Goal: Information Seeking & Learning: Learn about a topic

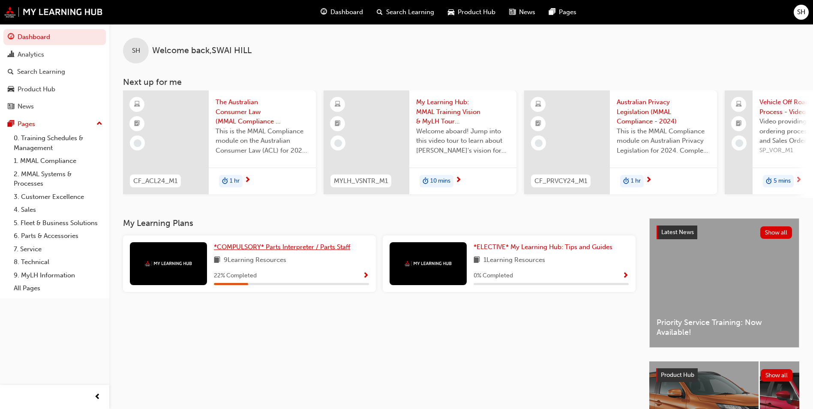
click at [340, 251] on span "*COMPULSORY* Parts Interpreter / Parts Staff" at bounding box center [282, 247] width 136 height 8
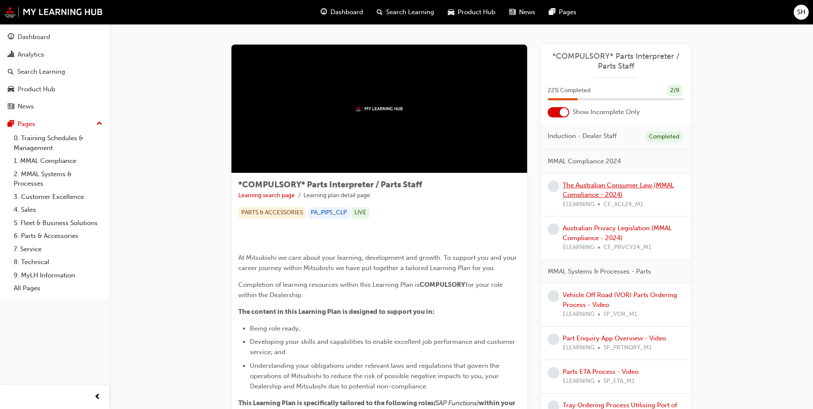
click at [595, 190] on div "The Australian Consumer Law (MMAL Compliance - 2024) ELEARNING CF_ACL24_M1" at bounding box center [623, 194] width 121 height 29
click at [596, 187] on link "The Australian Consumer Law (MMAL Compliance - 2024)" at bounding box center [618, 190] width 111 height 18
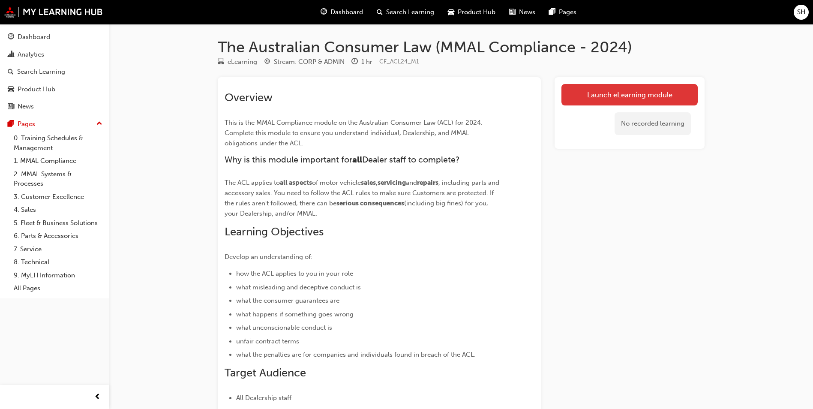
click at [627, 85] on link "Launch eLearning module" at bounding box center [629, 94] width 136 height 21
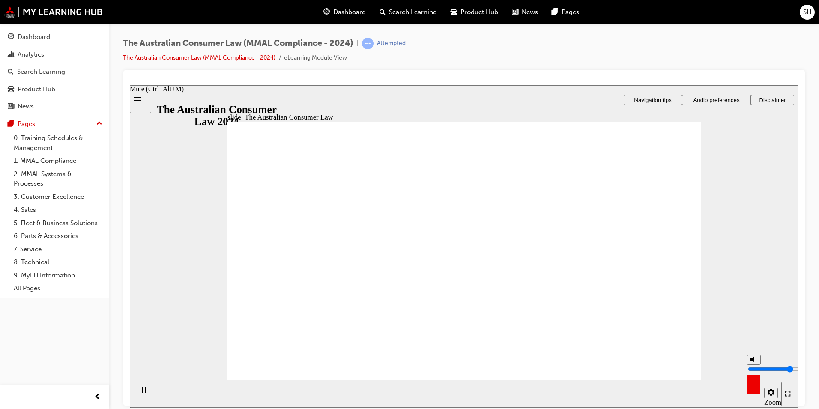
click at [751, 390] on div "misc controls" at bounding box center [753, 380] width 13 height 32
click at [772, 393] on icon "Settings" at bounding box center [771, 391] width 7 height 7
click at [754, 362] on polygon "Mute (Ctrl+Alt+M)" at bounding box center [753, 359] width 2 height 6
type input "0"
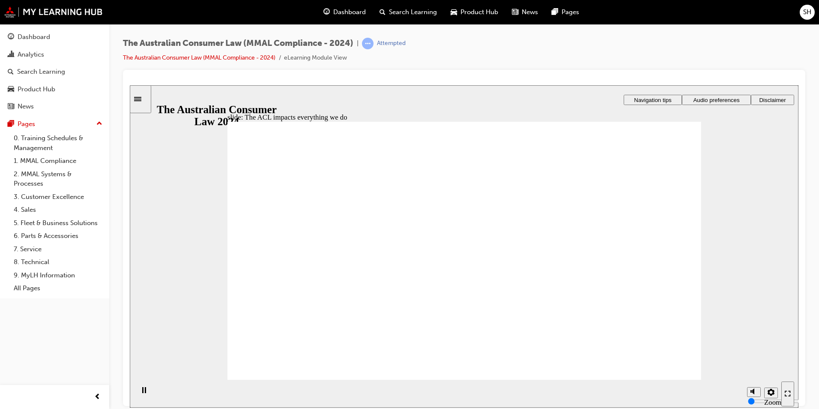
radio input "true"
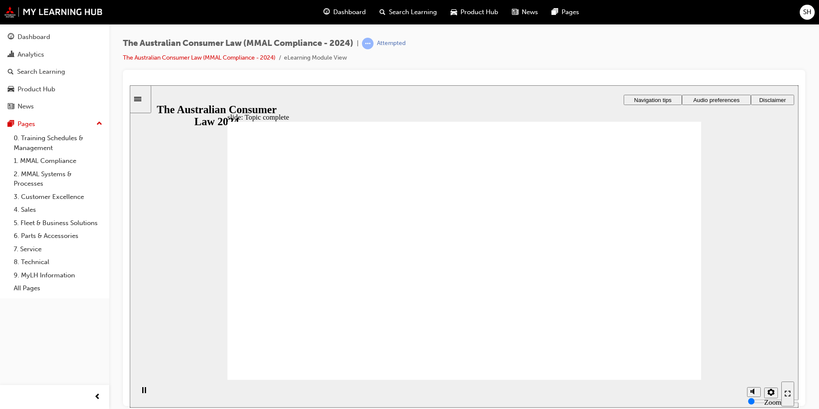
drag, startPoint x: 490, startPoint y: 200, endPoint x: 569, endPoint y: 292, distance: 121.0
drag, startPoint x: 481, startPoint y: 207, endPoint x: 540, endPoint y: 279, distance: 93.4
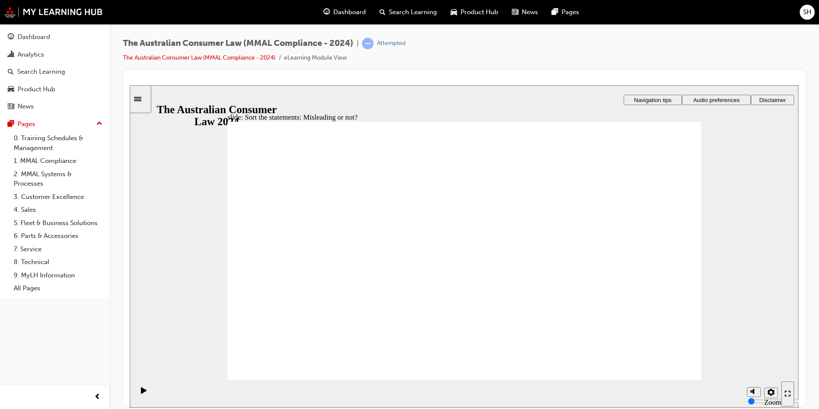
drag, startPoint x: 509, startPoint y: 187, endPoint x: 430, endPoint y: 267, distance: 113.0
drag, startPoint x: 523, startPoint y: 189, endPoint x: 610, endPoint y: 269, distance: 117.9
drag, startPoint x: 528, startPoint y: 178, endPoint x: 429, endPoint y: 263, distance: 131.2
drag, startPoint x: 530, startPoint y: 203, endPoint x: 415, endPoint y: 283, distance: 140.1
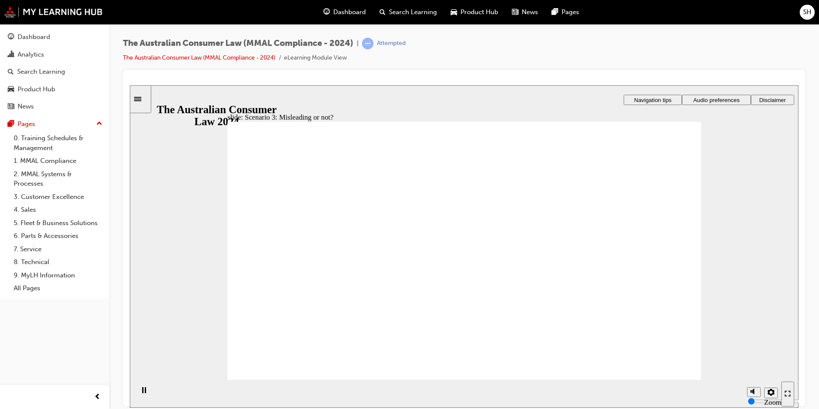
click at [666, 366] on div "Triangle 1 That’s right. This is likely to be bait advertising and misleading o…" at bounding box center [465, 254] width 474 height 266
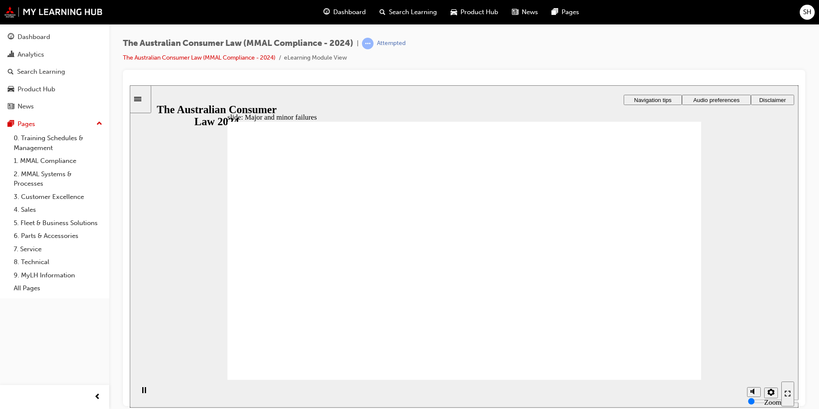
drag, startPoint x: 474, startPoint y: 201, endPoint x: 618, endPoint y: 295, distance: 172.1
drag, startPoint x: 471, startPoint y: 225, endPoint x: 347, endPoint y: 320, distance: 156.8
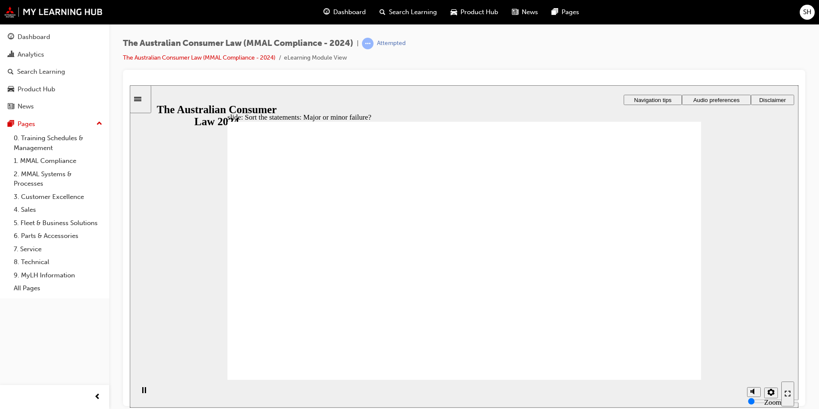
drag, startPoint x: 514, startPoint y: 202, endPoint x: 513, endPoint y: 207, distance: 5.6
drag, startPoint x: 425, startPoint y: 192, endPoint x: 567, endPoint y: 277, distance: 165.3
drag, startPoint x: 478, startPoint y: 191, endPoint x: 347, endPoint y: 286, distance: 162.6
drag, startPoint x: 515, startPoint y: 192, endPoint x: 376, endPoint y: 294, distance: 172.2
drag, startPoint x: 463, startPoint y: 191, endPoint x: 602, endPoint y: 285, distance: 167.6
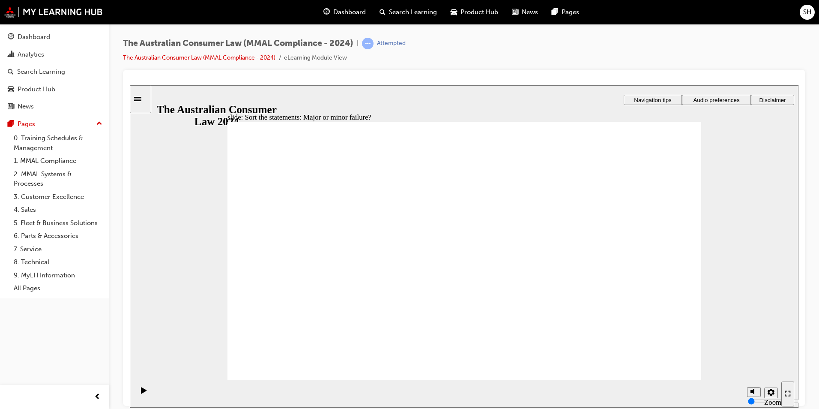
drag, startPoint x: 602, startPoint y: 284, endPoint x: 338, endPoint y: 289, distance: 264.4
drag, startPoint x: 480, startPoint y: 208, endPoint x: 353, endPoint y: 319, distance: 168.2
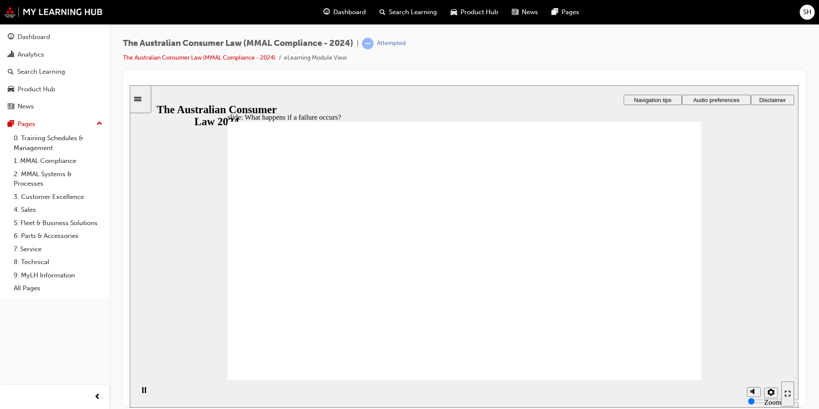
click at [662, 379] on section "Playback Speed 2 1.75 1.5 1.25 Normal" at bounding box center [464, 393] width 669 height 28
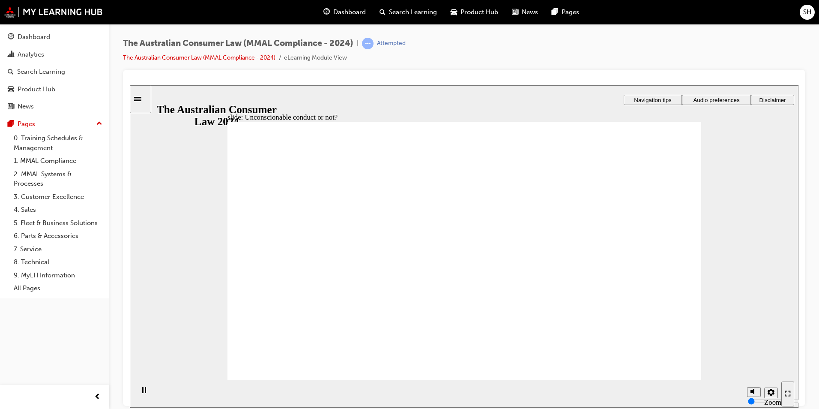
drag, startPoint x: 447, startPoint y: 200, endPoint x: 314, endPoint y: 266, distance: 148.3
drag, startPoint x: 479, startPoint y: 181, endPoint x: 336, endPoint y: 254, distance: 160.6
drag, startPoint x: 509, startPoint y: 196, endPoint x: 614, endPoint y: 269, distance: 128.0
drag, startPoint x: 458, startPoint y: 208, endPoint x: 326, endPoint y: 276, distance: 148.5
drag, startPoint x: 442, startPoint y: 207, endPoint x: 318, endPoint y: 279, distance: 143.3
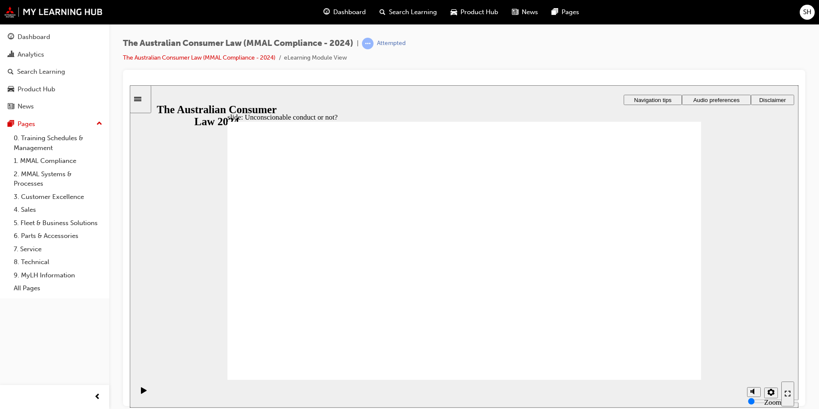
drag, startPoint x: 506, startPoint y: 224, endPoint x: 358, endPoint y: 284, distance: 159.3
drag, startPoint x: 474, startPoint y: 219, endPoint x: 592, endPoint y: 293, distance: 139.3
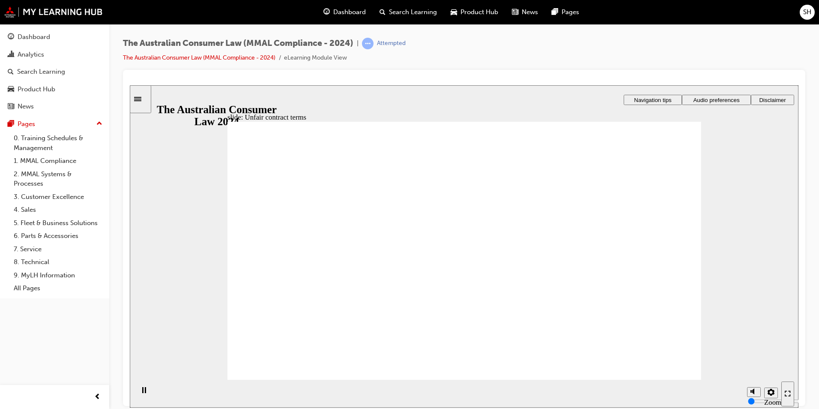
click at [677, 368] on div "Rectangle 1 Rectangle 3 What type of contracts do they apply to ? Unfair contra…" at bounding box center [465, 254] width 474 height 266
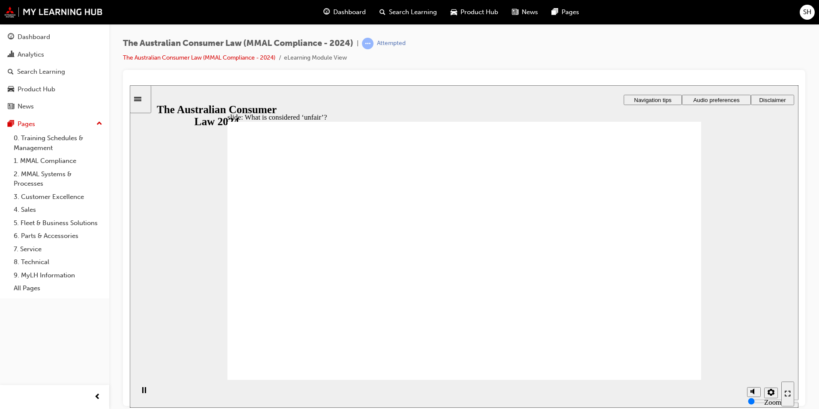
drag, startPoint x: 506, startPoint y: 213, endPoint x: 656, endPoint y: 303, distance: 174.7
drag, startPoint x: 515, startPoint y: 203, endPoint x: 372, endPoint y: 278, distance: 162.3
drag, startPoint x: 482, startPoint y: 230, endPoint x: 637, endPoint y: 306, distance: 172.8
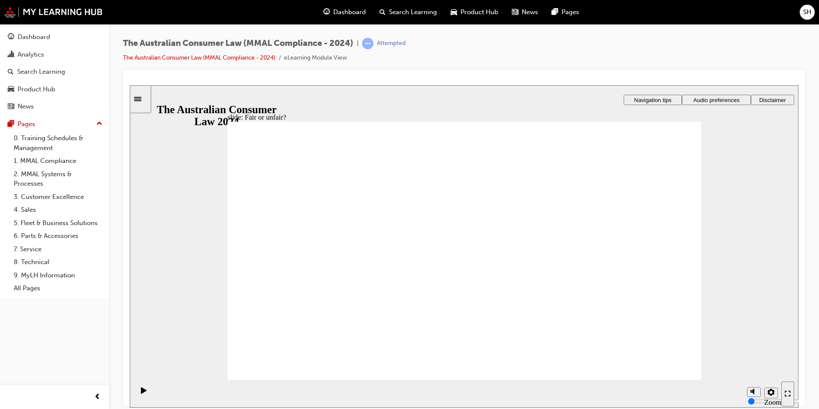
drag, startPoint x: 465, startPoint y: 228, endPoint x: 614, endPoint y: 300, distance: 165.4
drag, startPoint x: 491, startPoint y: 224, endPoint x: 642, endPoint y: 302, distance: 170.2
drag, startPoint x: 463, startPoint y: 223, endPoint x: 315, endPoint y: 307, distance: 169.8
drag, startPoint x: 459, startPoint y: 230, endPoint x: 614, endPoint y: 298, distance: 169.0
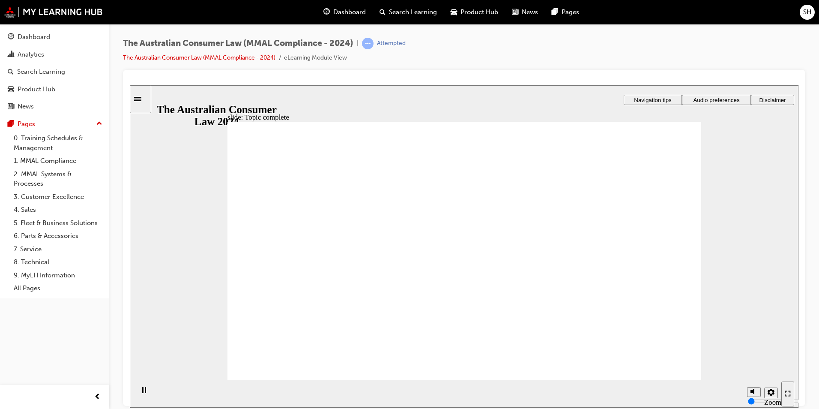
radio input "true"
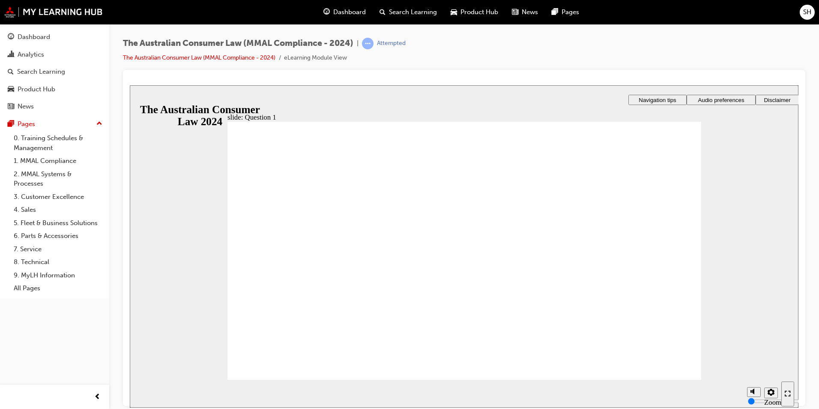
checkbox input "true"
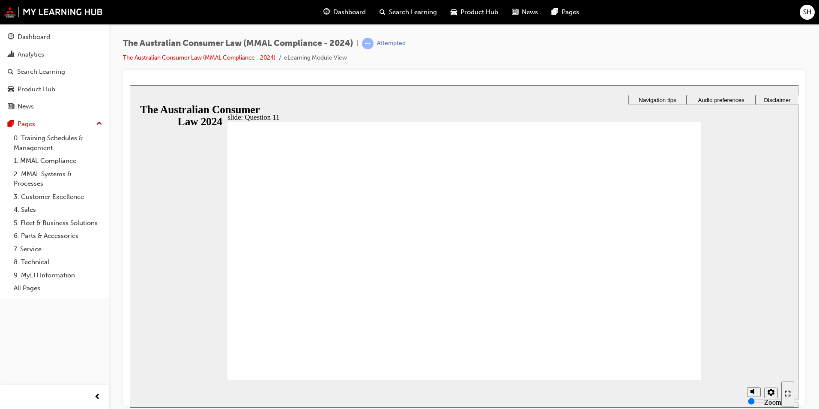
radio input "true"
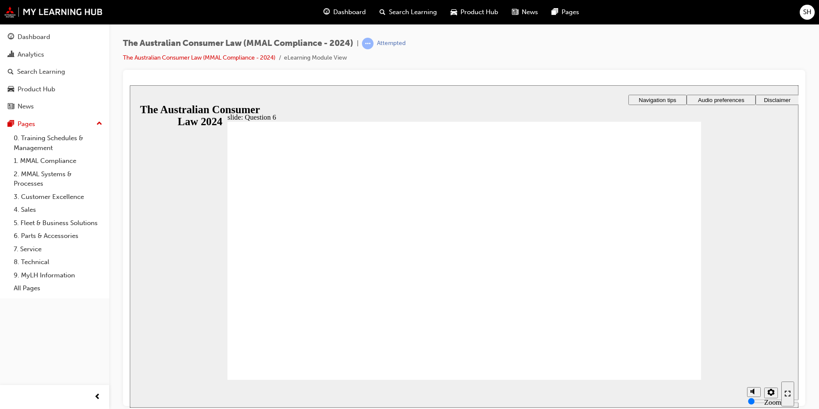
radio input "false"
radio input "true"
radio input "false"
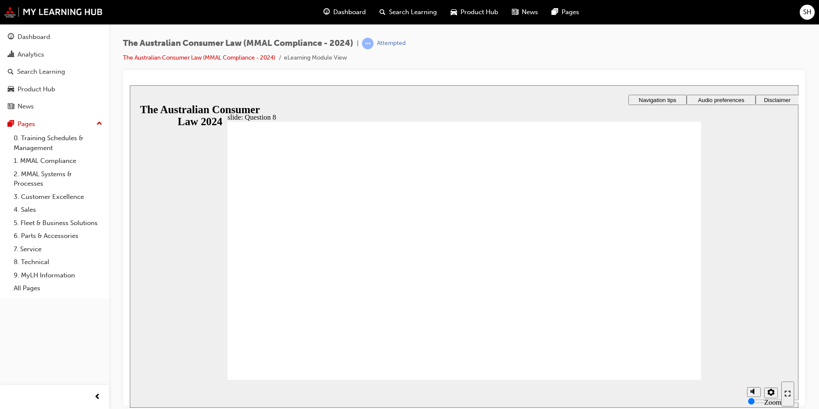
radio input "true"
drag, startPoint x: 290, startPoint y: 250, endPoint x: 251, endPoint y: 360, distance: 117.4
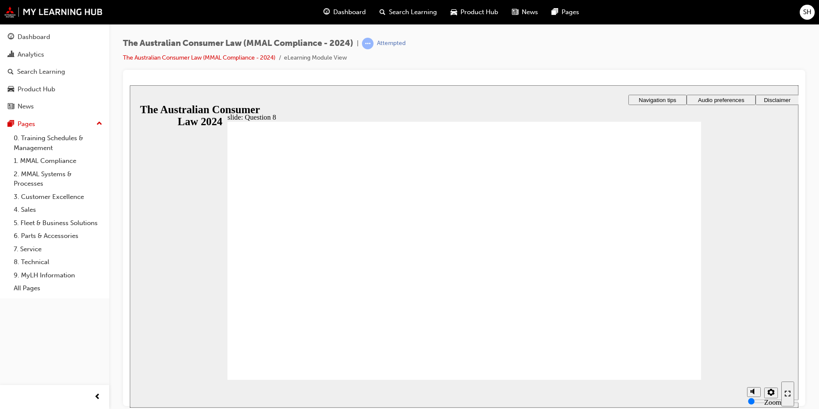
checkbox input "true"
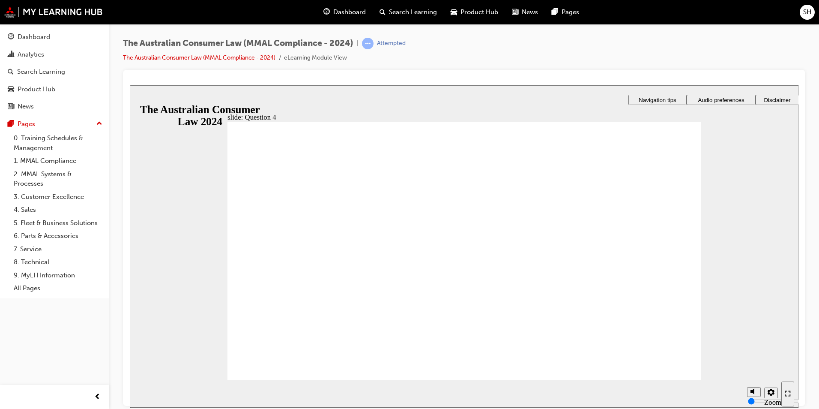
checkbox input "true"
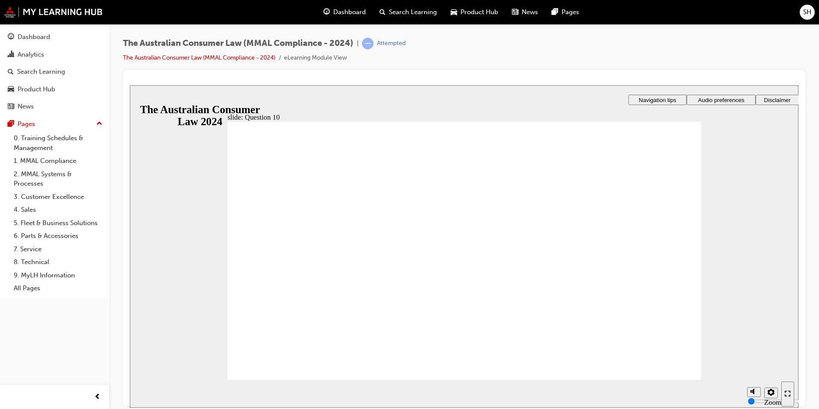
checkbox input "true"
checkbox input "false"
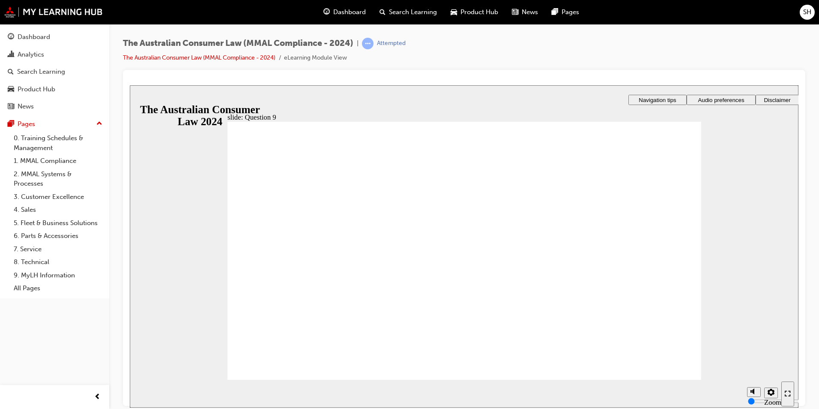
checkbox input "true"
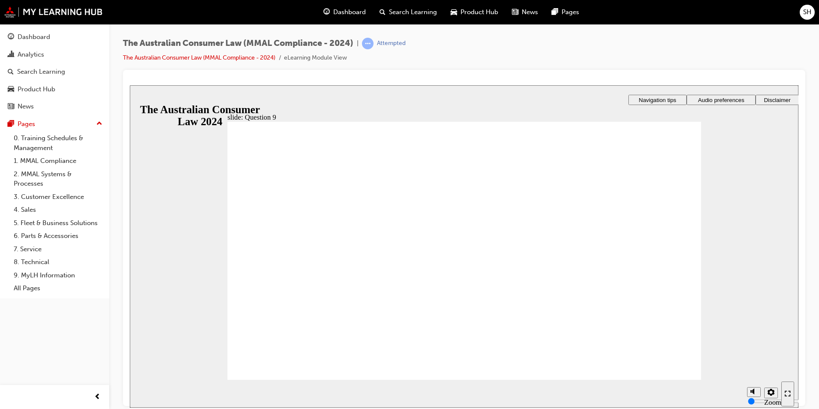
radio input "true"
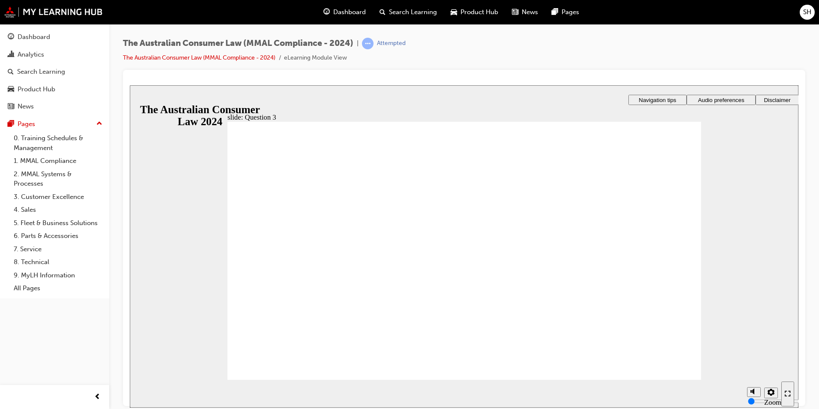
radio input "true"
checkbox input "true"
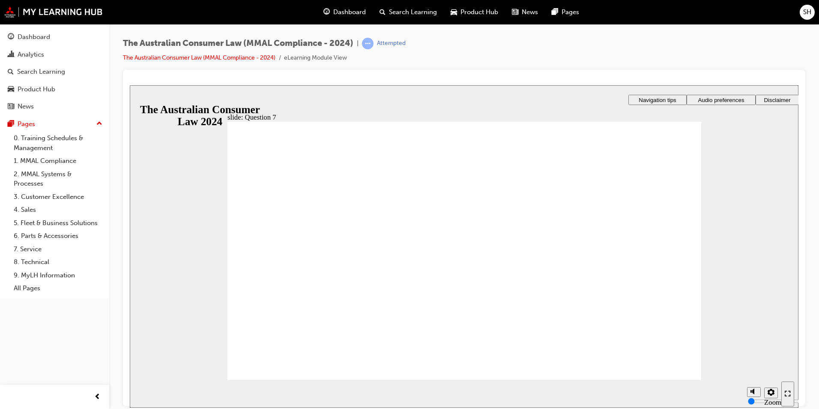
checkbox input "true"
radio input "true"
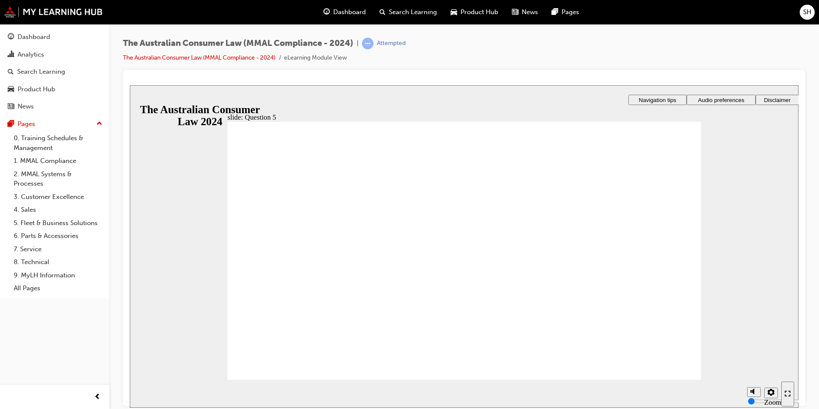
click at [676, 379] on section "Playback Speed 2 1.75 1.5 1.25 Normal" at bounding box center [464, 393] width 669 height 28
radio input "true"
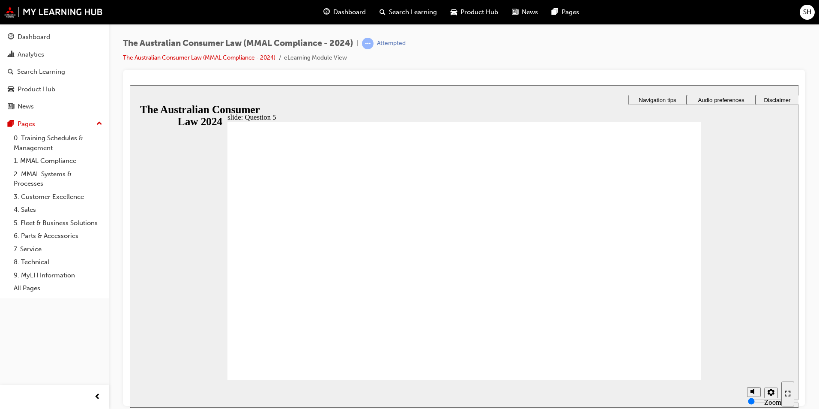
radio input "true"
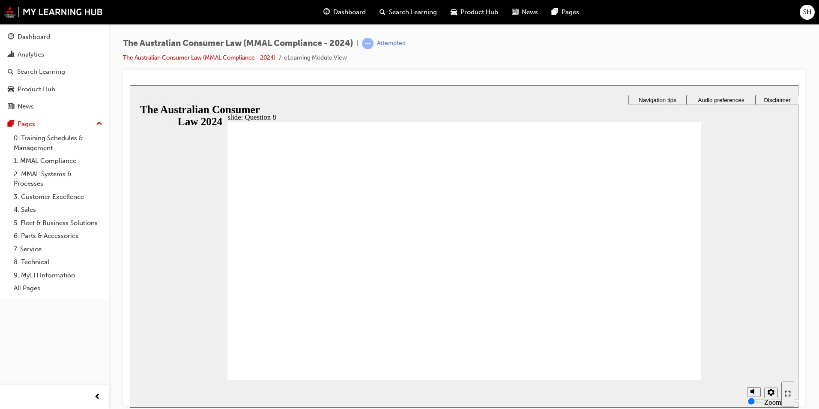
radio input "true"
checkbox input "true"
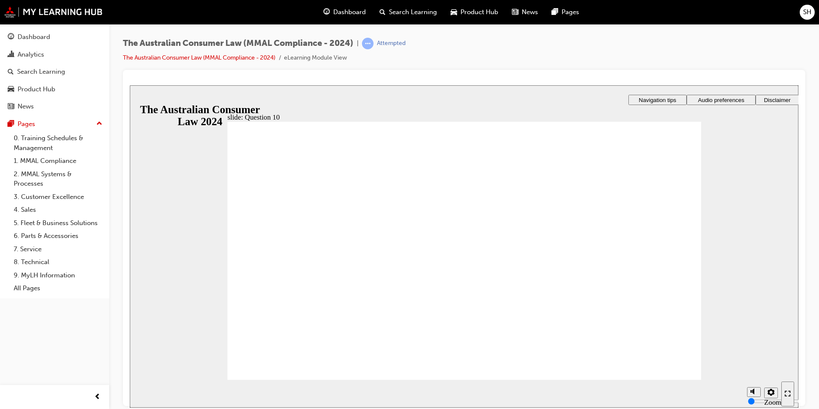
checkbox input "true"
checkbox input "false"
drag, startPoint x: 350, startPoint y: 256, endPoint x: 355, endPoint y: 239, distance: 18.3
checkbox input "true"
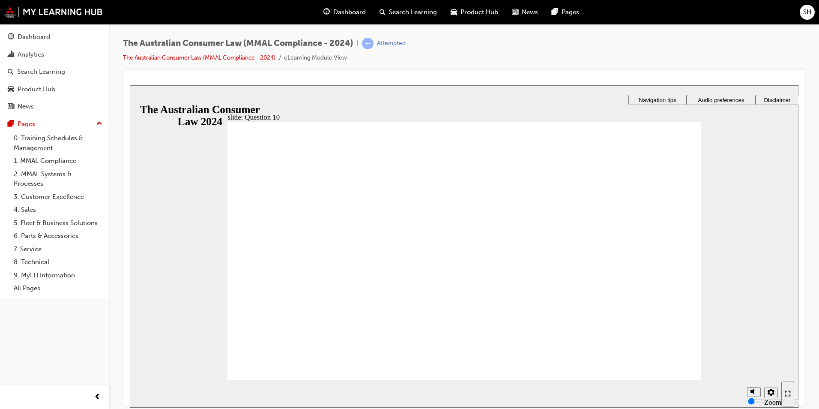
checkbox input "true"
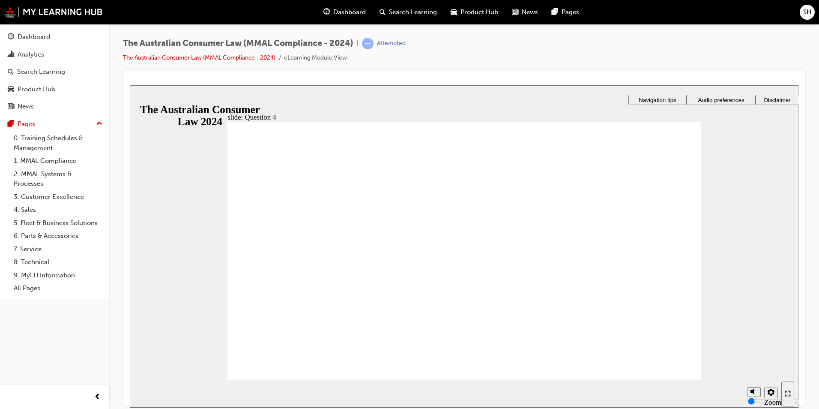
radio input "true"
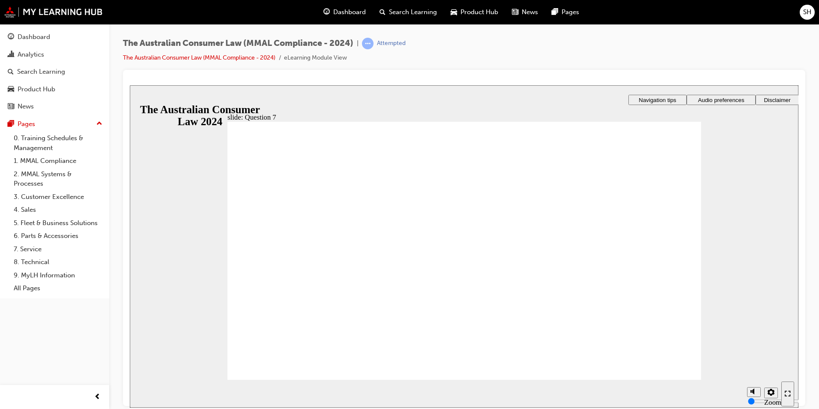
checkbox input "true"
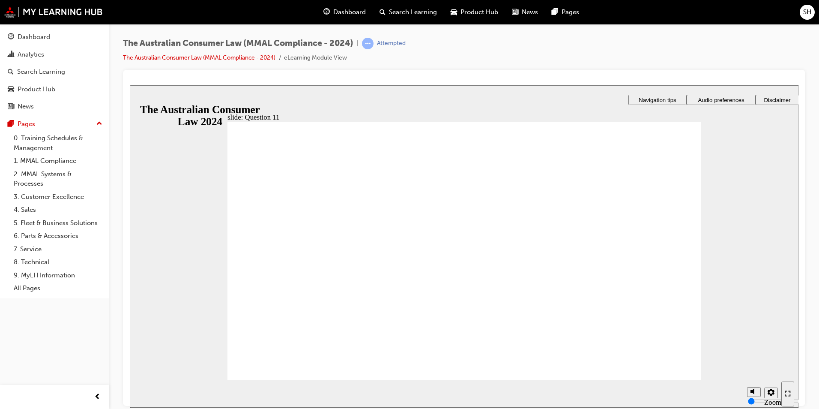
checkbox input "true"
radio input "true"
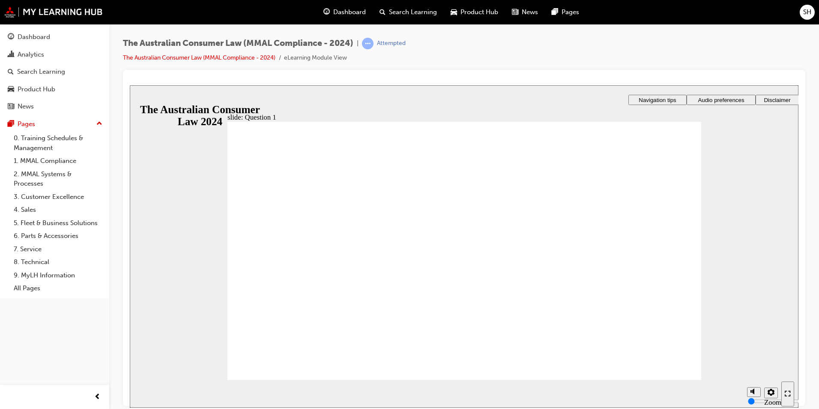
checkbox input "true"
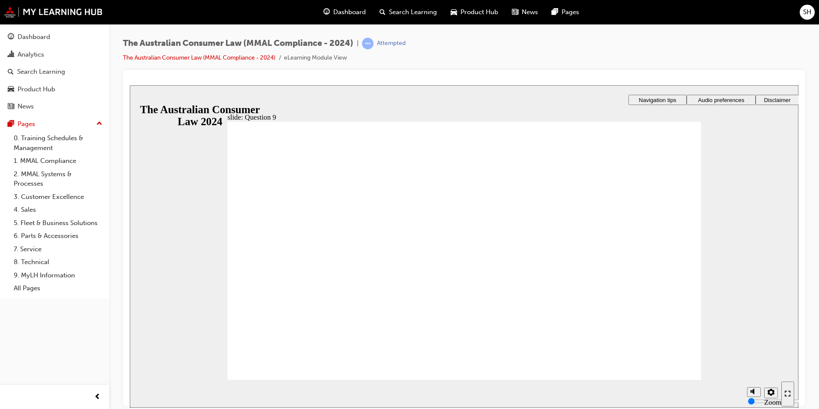
radio input "true"
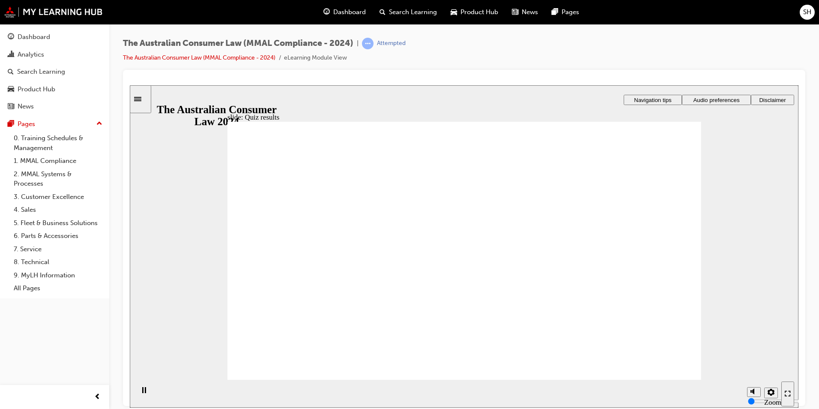
radio input "true"
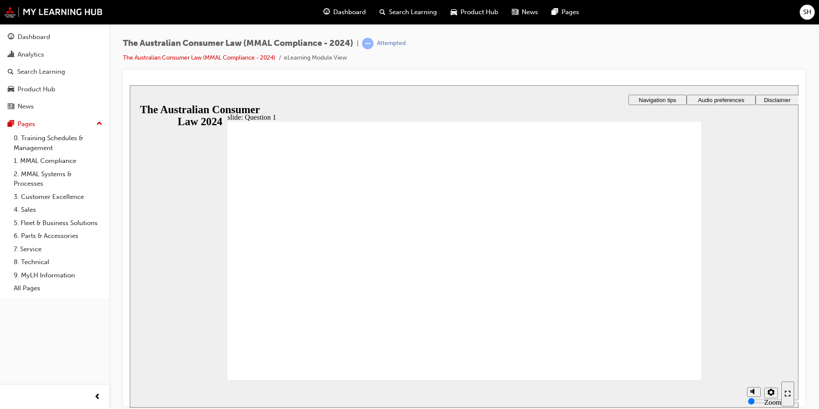
checkbox input "true"
drag, startPoint x: 321, startPoint y: 220, endPoint x: 320, endPoint y: 228, distance: 8.2
checkbox input "true"
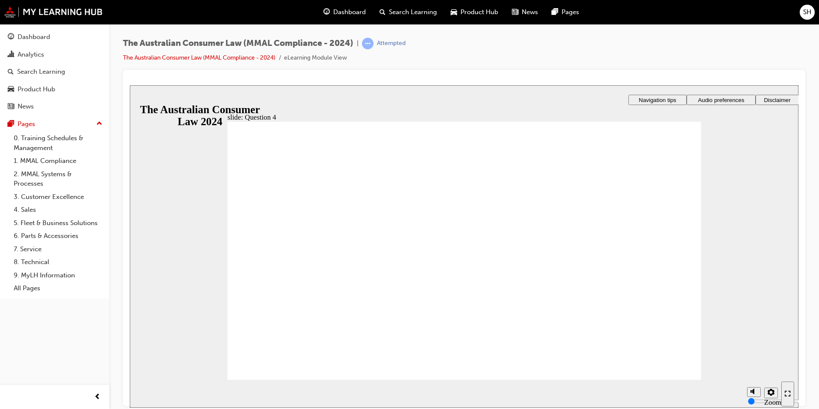
checkbox input "true"
drag, startPoint x: 386, startPoint y: 218, endPoint x: 387, endPoint y: 231, distance: 12.5
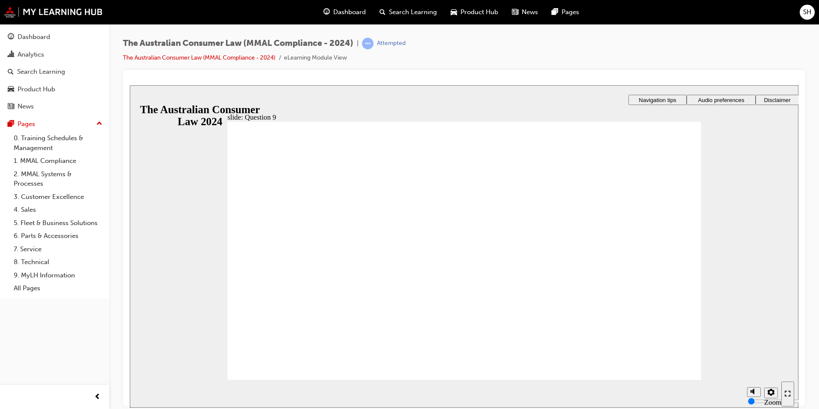
checkbox input "true"
radio input "true"
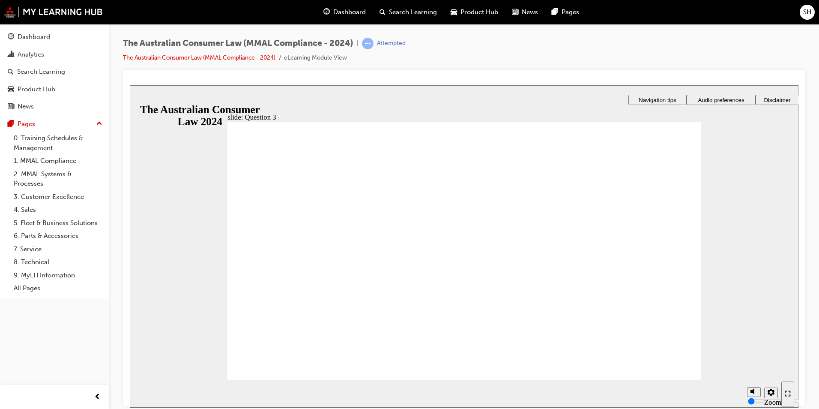
radio input "true"
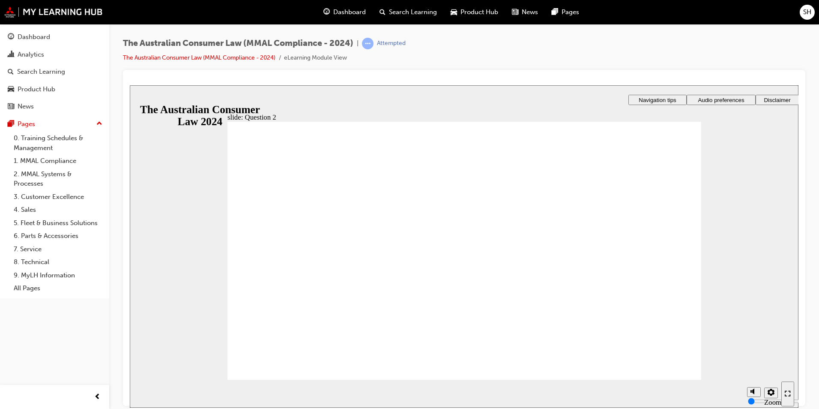
radio input "true"
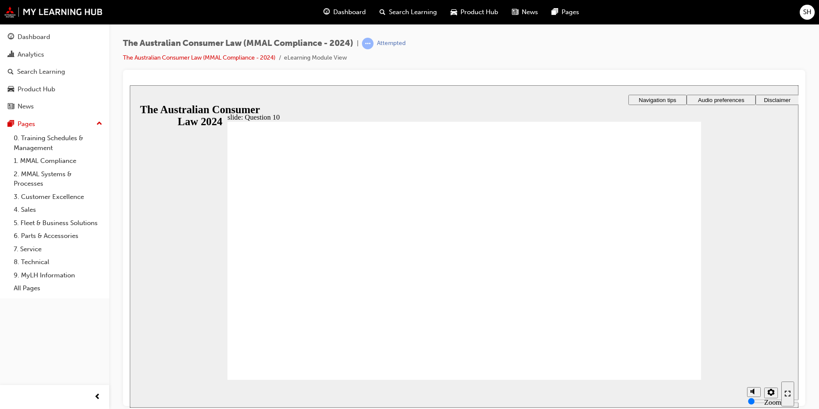
checkbox input "true"
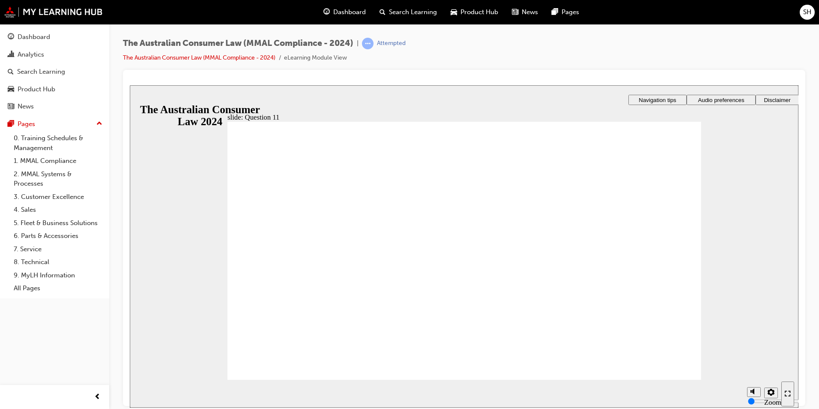
checkbox input "true"
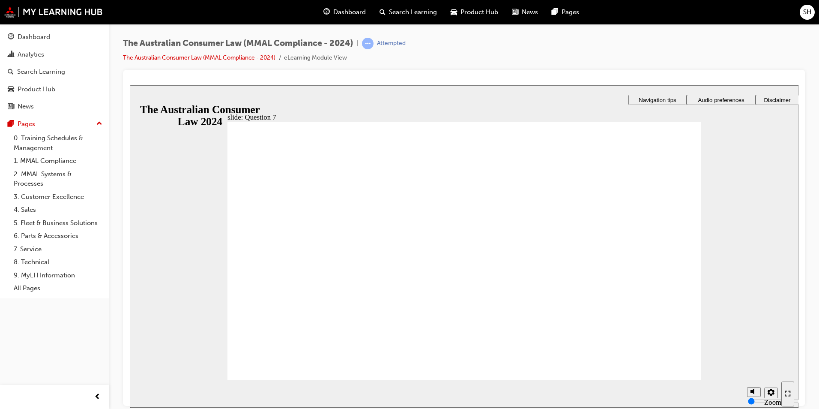
checkbox input "true"
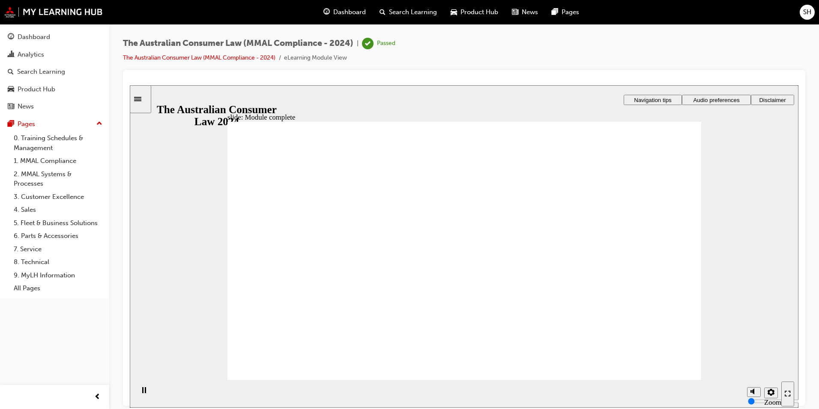
click at [29, 28] on button "Dashboard Analytics Search Learning Product Hub News Pages" at bounding box center [54, 71] width 102 height 89
click at [33, 45] on button "Dashboard Analytics Search Learning Product Hub News Pages" at bounding box center [54, 71] width 102 height 89
click at [35, 38] on div "Dashboard" at bounding box center [34, 37] width 33 height 10
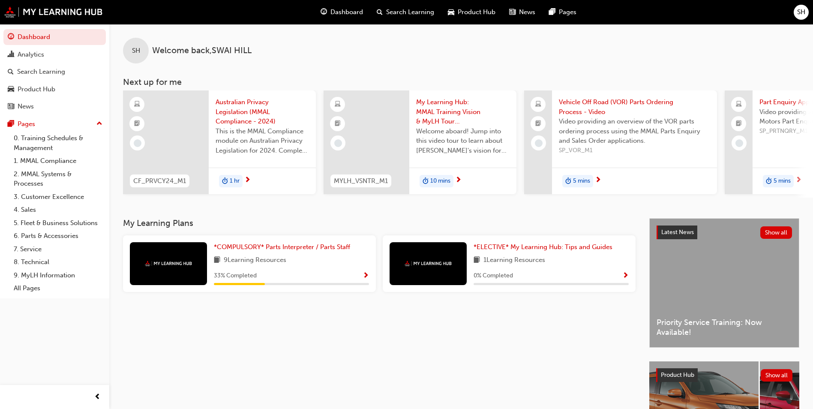
click at [368, 280] on span "Show Progress" at bounding box center [365, 276] width 6 height 8
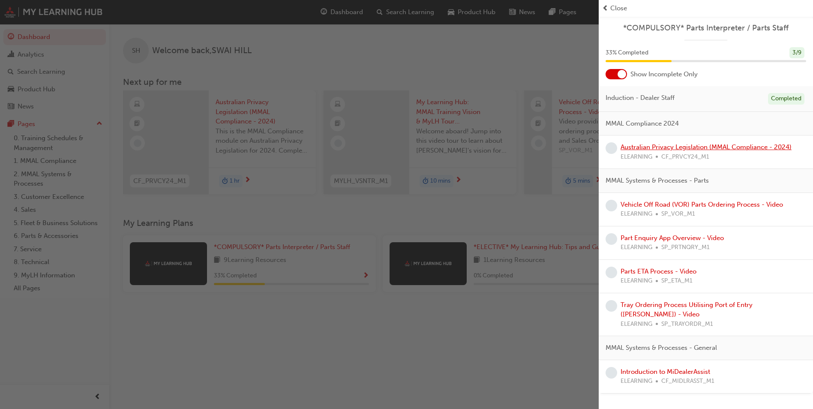
click at [713, 149] on link "Australian Privacy Legislation (MMAL Compliance - 2024)" at bounding box center [705, 147] width 171 height 8
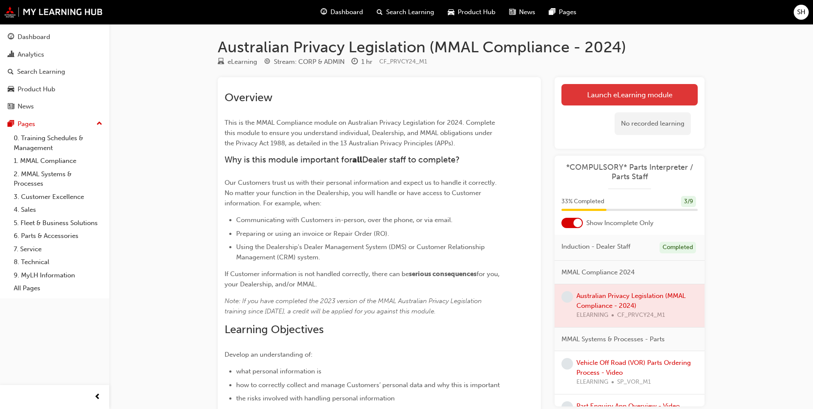
click at [654, 101] on link "Launch eLearning module" at bounding box center [629, 94] width 136 height 21
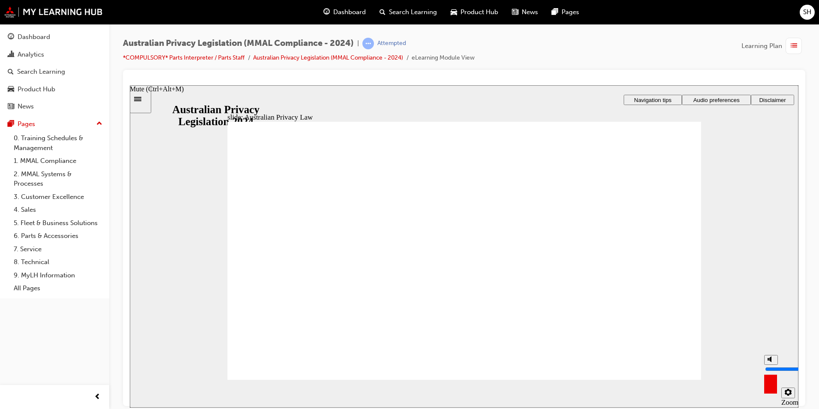
click at [764, 364] on button "Mute (Ctrl+Alt+M)" at bounding box center [771, 359] width 14 height 10
type input "0"
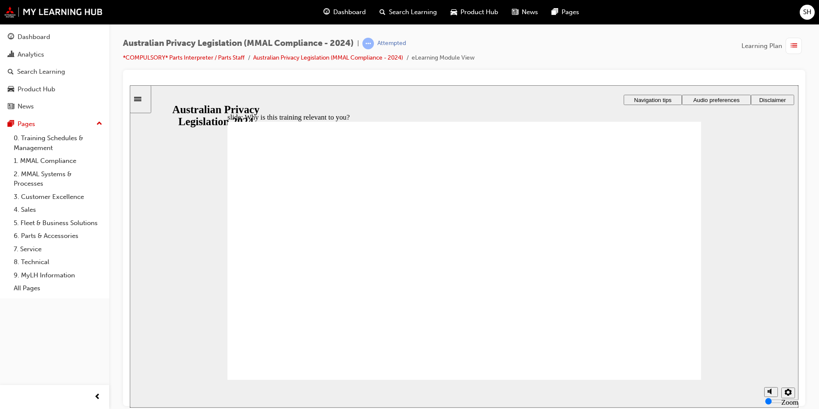
checkbox input "true"
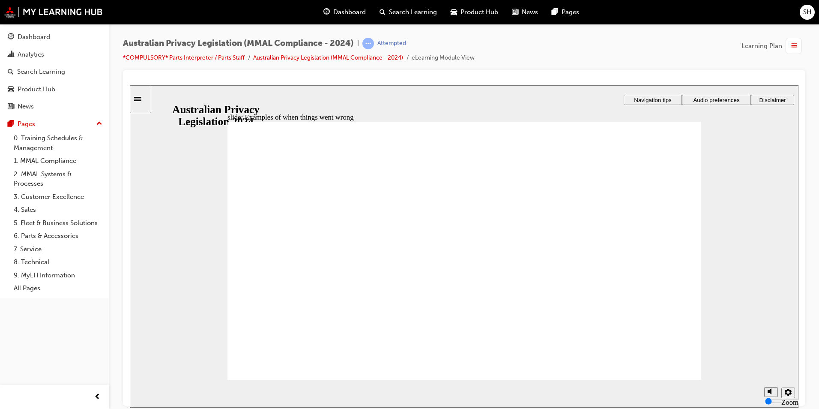
radio input "true"
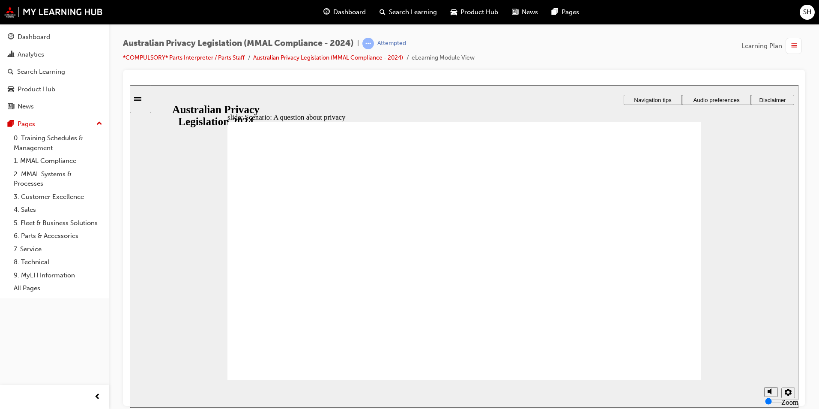
radio input "true"
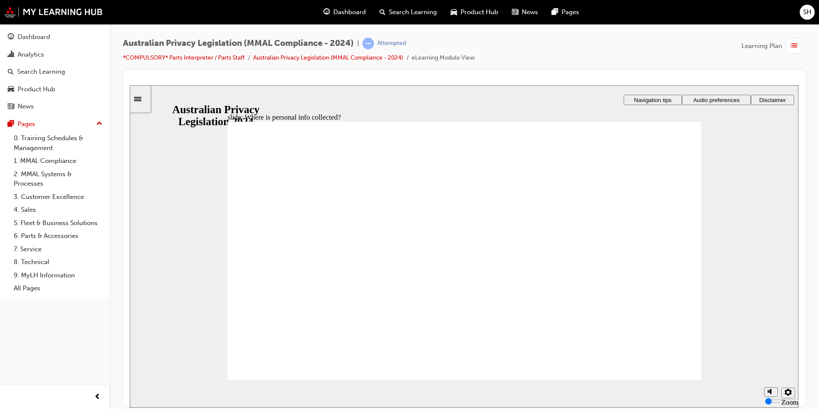
drag, startPoint x: 465, startPoint y: 235, endPoint x: 591, endPoint y: 291, distance: 138.1
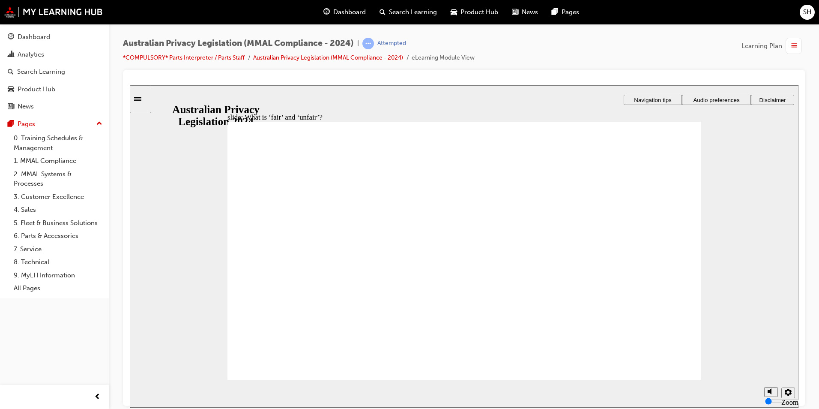
drag, startPoint x: 476, startPoint y: 249, endPoint x: 334, endPoint y: 313, distance: 156.3
drag, startPoint x: 467, startPoint y: 230, endPoint x: 603, endPoint y: 287, distance: 147.5
drag, startPoint x: 470, startPoint y: 237, endPoint x: 605, endPoint y: 300, distance: 149.3
drag, startPoint x: 477, startPoint y: 251, endPoint x: 336, endPoint y: 308, distance: 152.3
drag, startPoint x: 447, startPoint y: 251, endPoint x: 316, endPoint y: 308, distance: 143.0
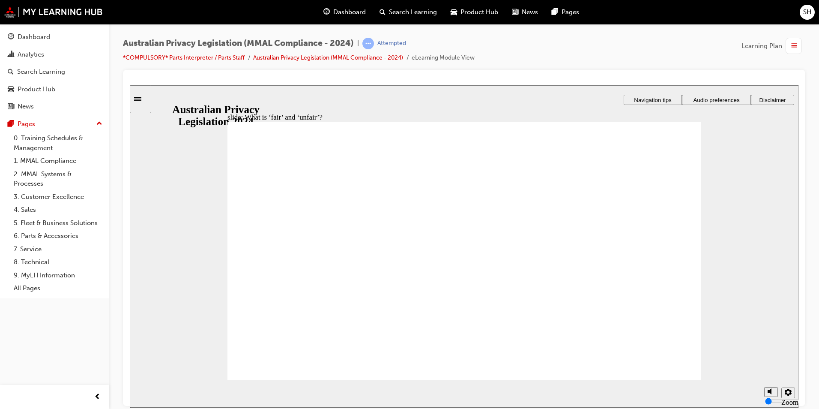
drag, startPoint x: 477, startPoint y: 219, endPoint x: 614, endPoint y: 283, distance: 151.8
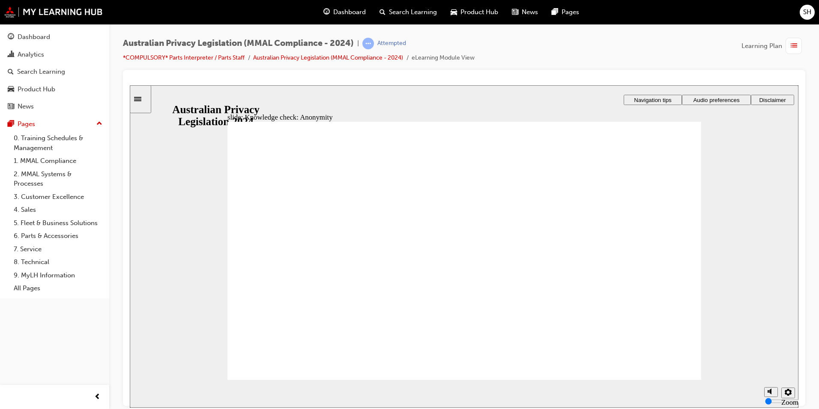
checkbox input "true"
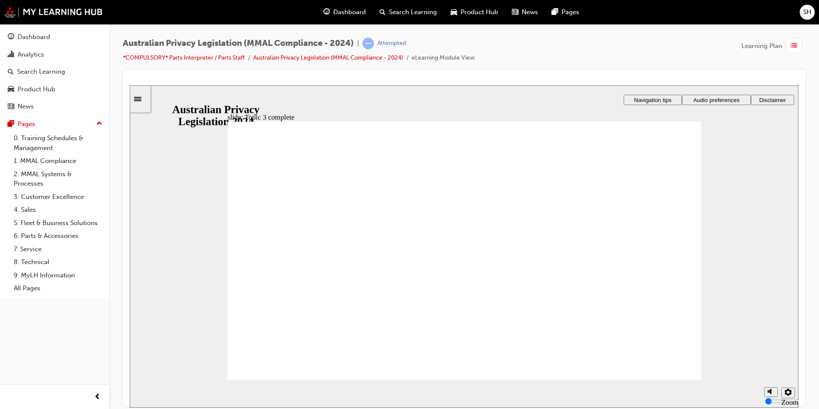
checkbox input "true"
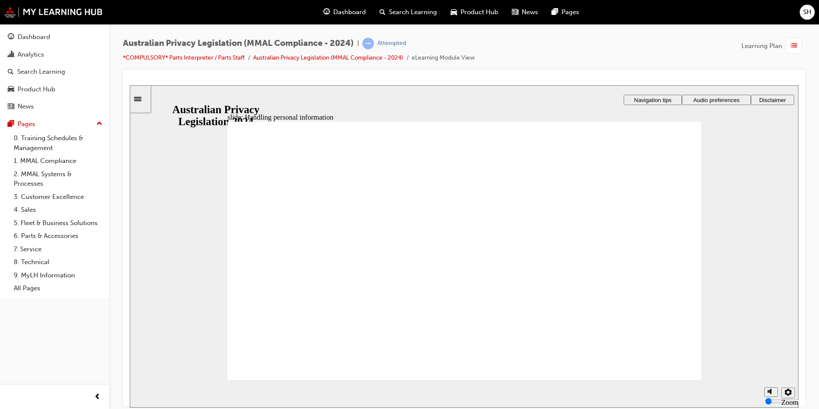
checkbox input "true"
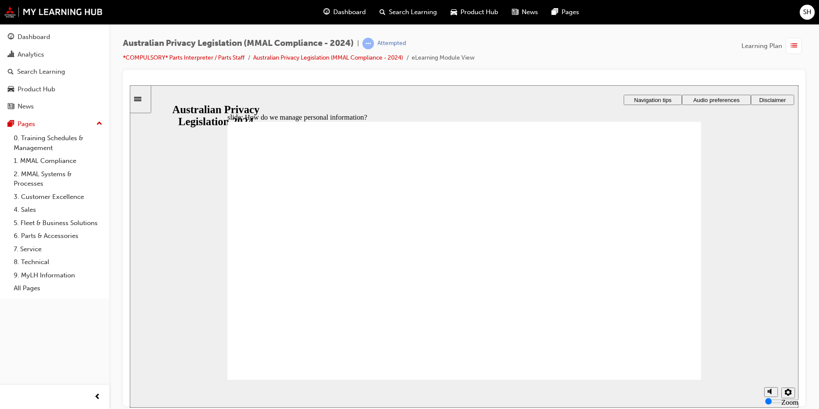
drag, startPoint x: 534, startPoint y: 305, endPoint x: 541, endPoint y: 292, distance: 15.5
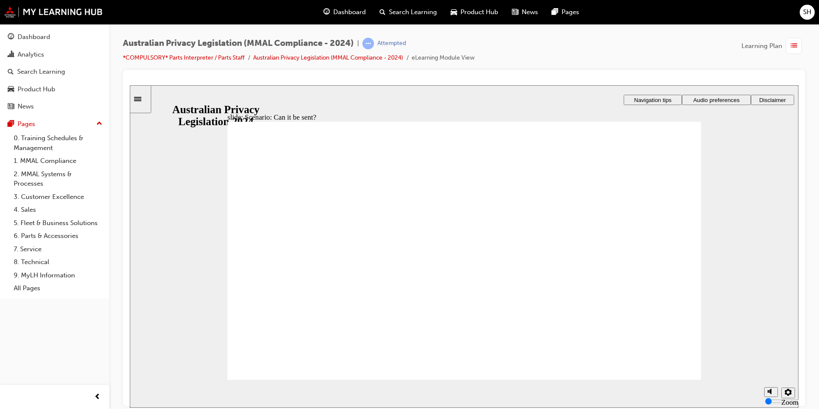
radio input "true"
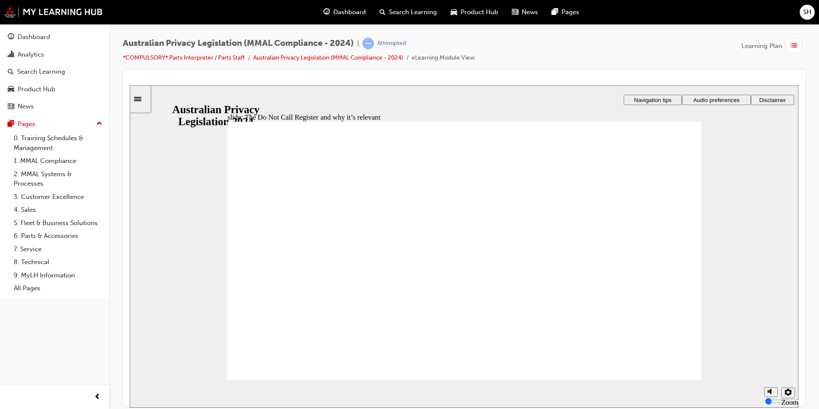
radio input "true"
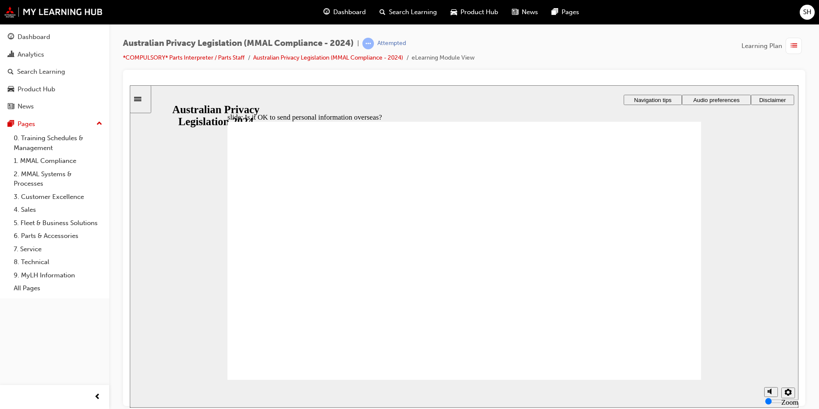
drag, startPoint x: 533, startPoint y: 287, endPoint x: 533, endPoint y: 299, distance: 12.4
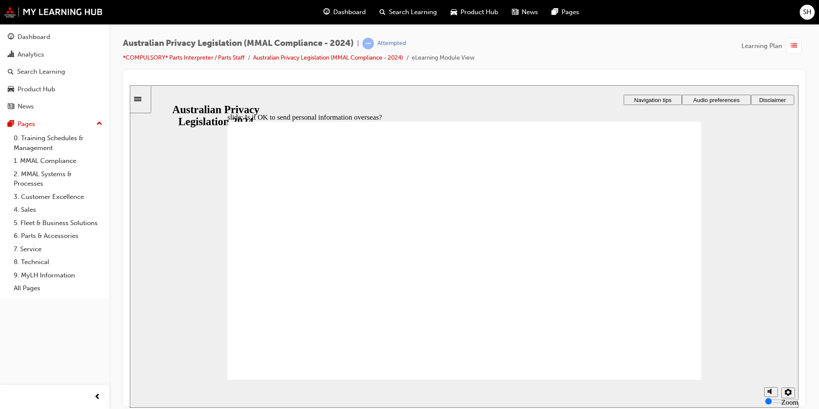
drag, startPoint x: 515, startPoint y: 309, endPoint x: 515, endPoint y: 327, distance: 17.6
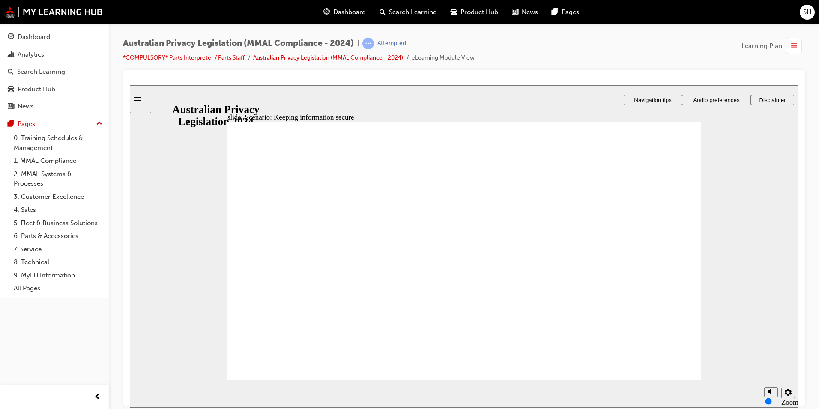
radio input "true"
click at [665, 367] on div "That's the best option. Carlos should take the RO with him. Like many other doc…" at bounding box center [465, 254] width 474 height 266
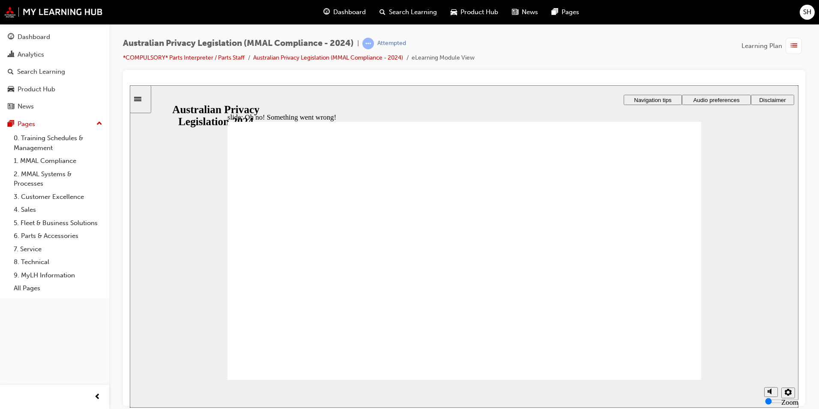
radio input "true"
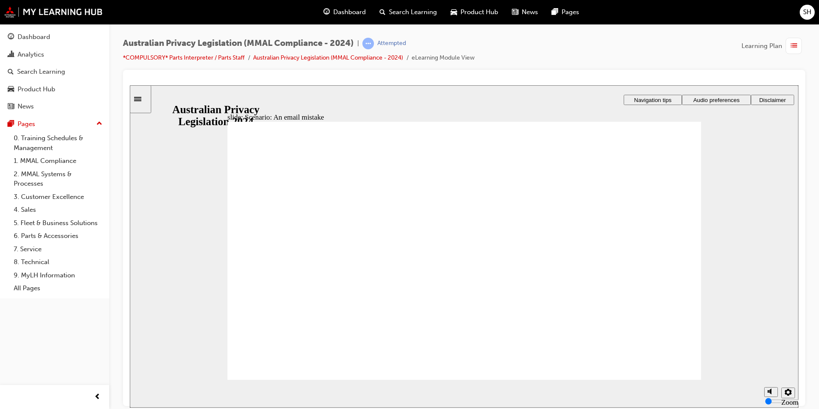
drag, startPoint x: 361, startPoint y: 218, endPoint x: 406, endPoint y: 223, distance: 44.9
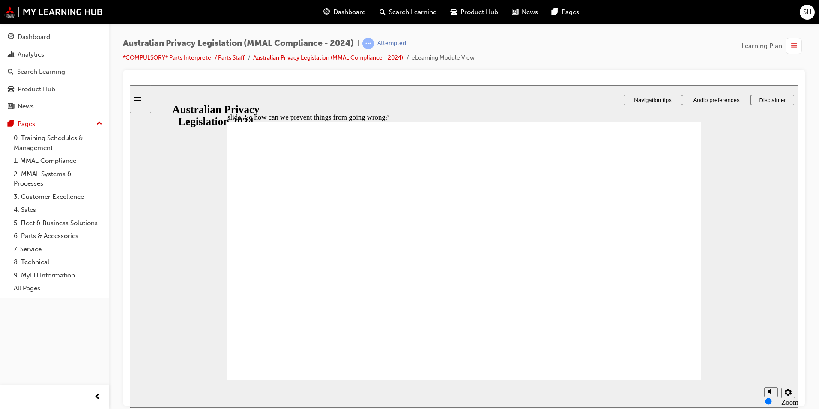
radio input "true"
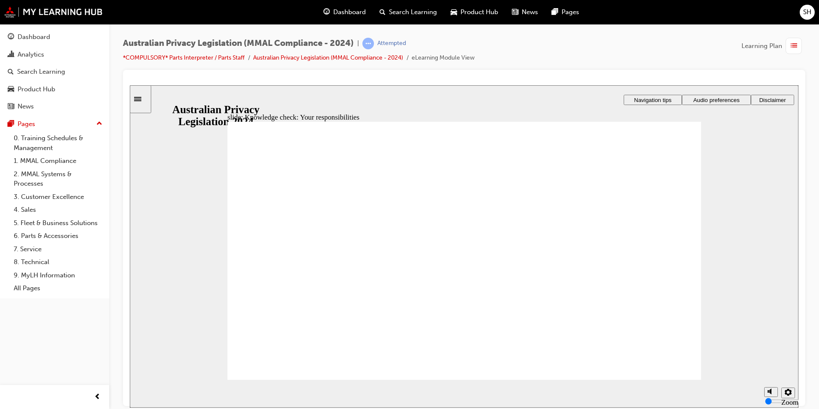
checkbox input "true"
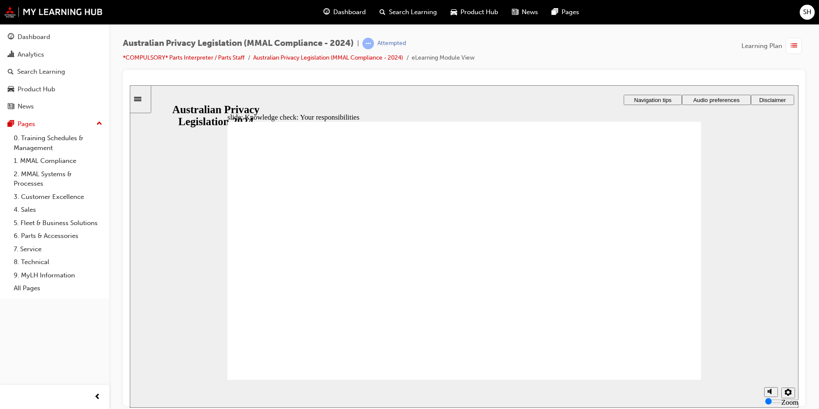
radio input "true"
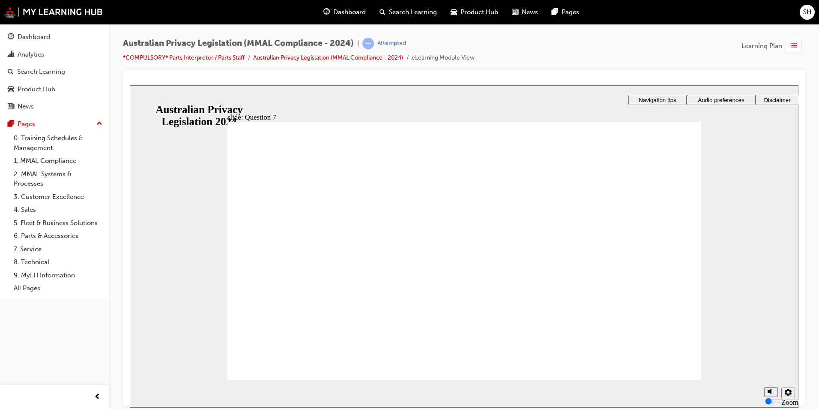
checkbox input "true"
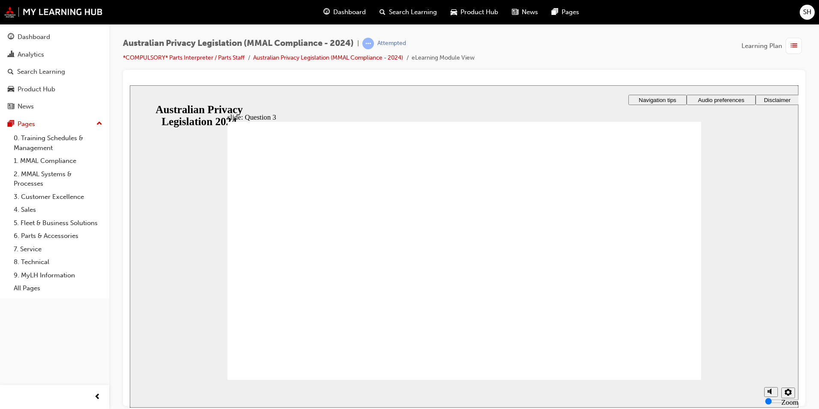
radio input "true"
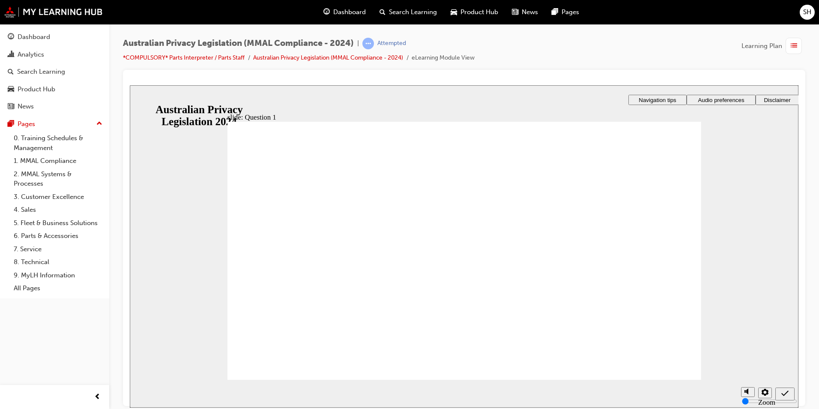
radio input "true"
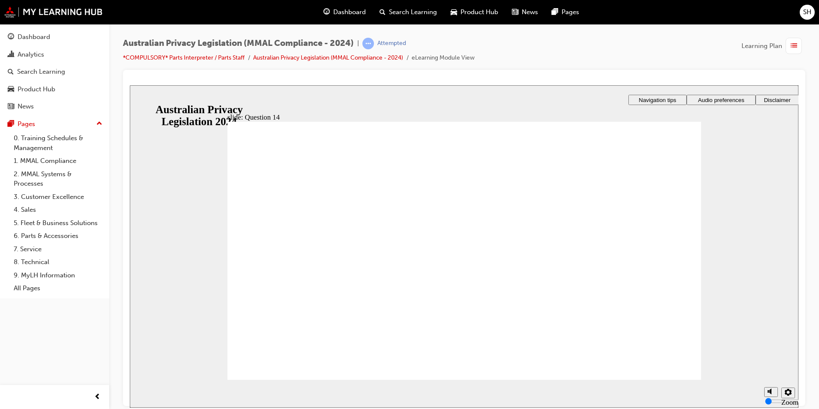
radio input "false"
radio input "true"
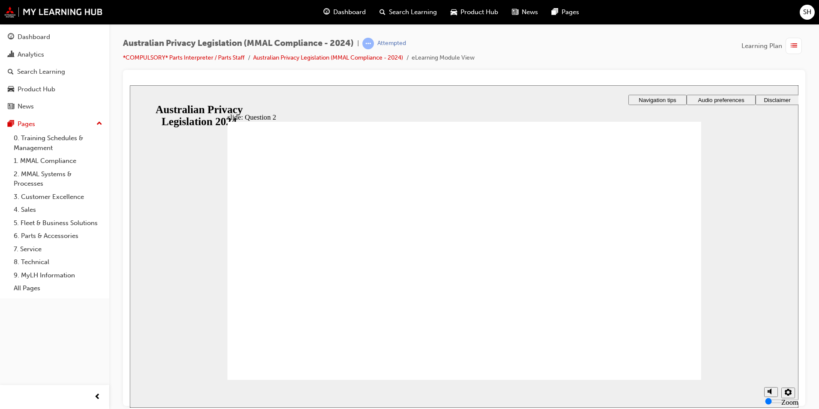
radio input "true"
drag, startPoint x: 313, startPoint y: 240, endPoint x: 277, endPoint y: 356, distance: 121.6
radio input "true"
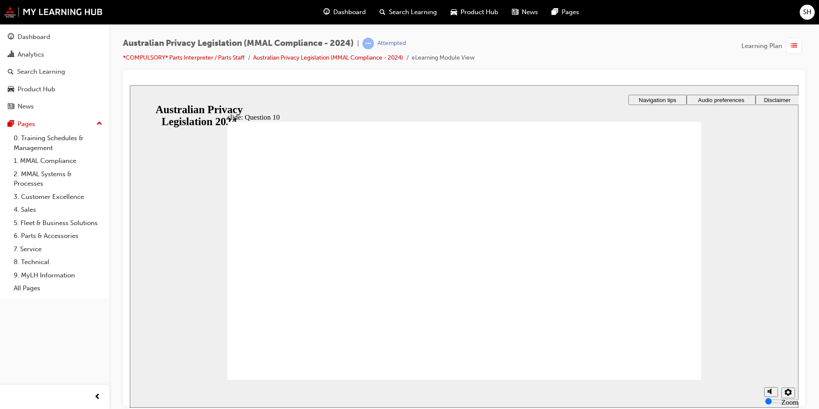
radio input "true"
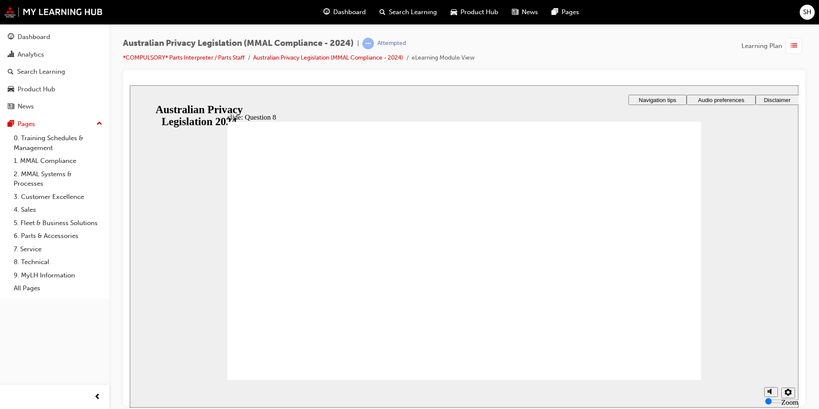
radio input "false"
radio input "true"
checkbox input "true"
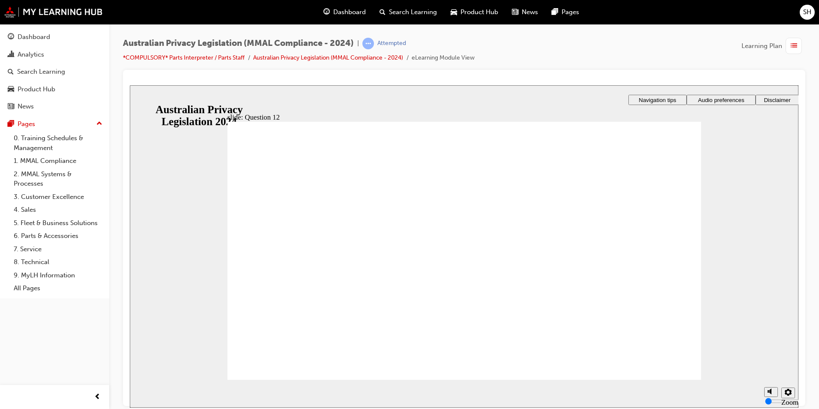
checkbox input "true"
radio input "true"
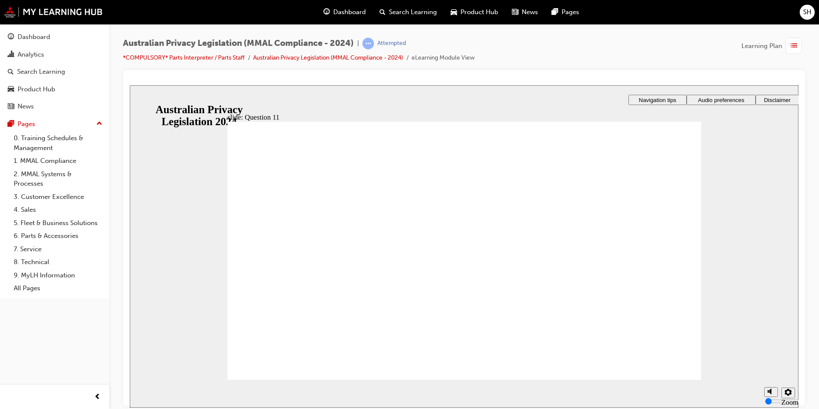
radio input "true"
radio input "false"
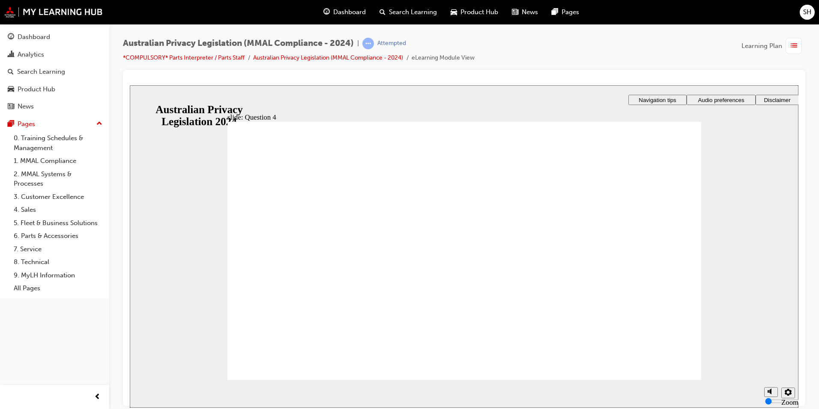
radio input "true"
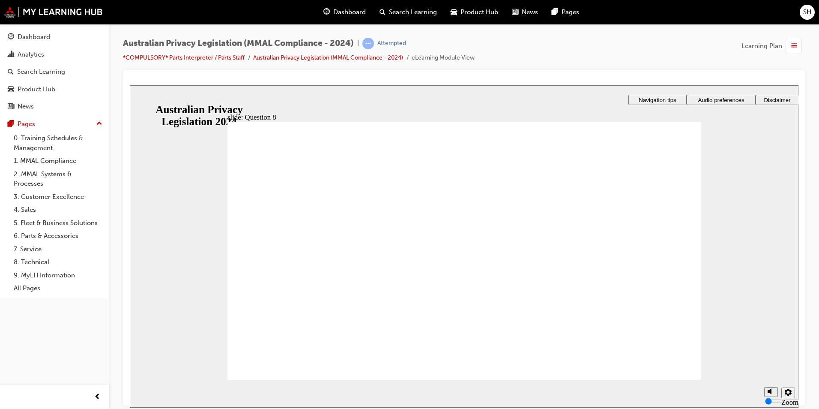
radio input "true"
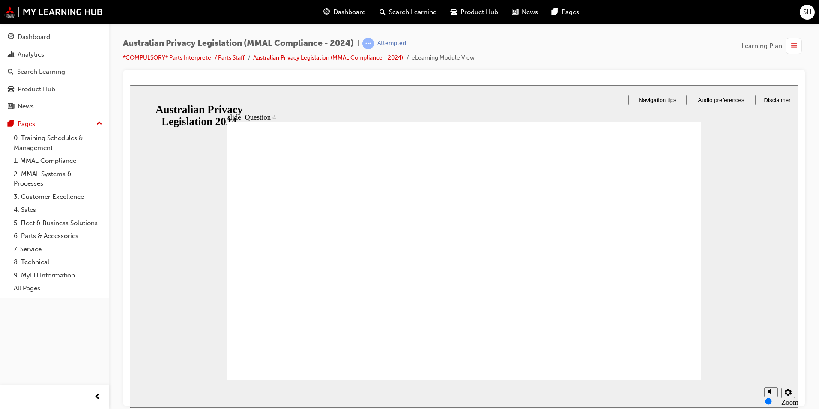
radio input "true"
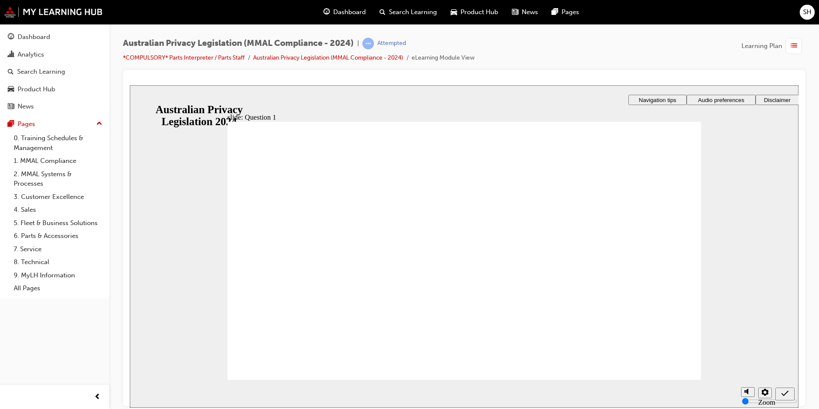
radio input "true"
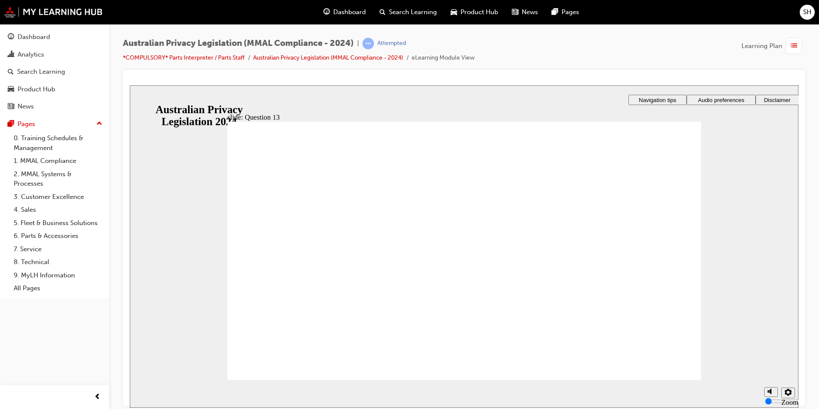
radio input "true"
checkbox input "true"
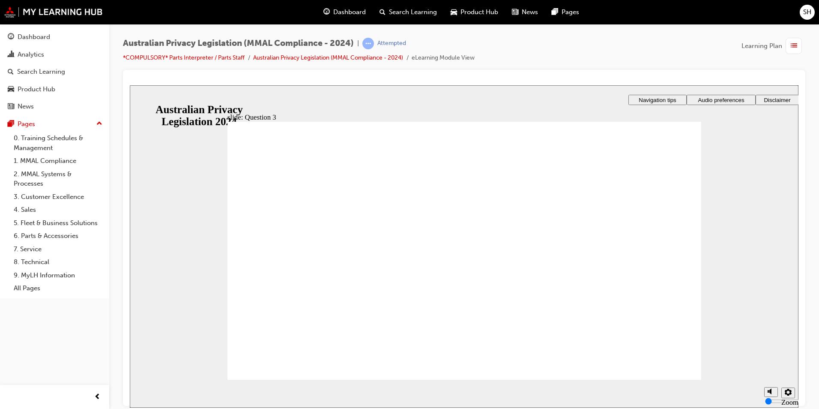
checkbox input "true"
radio input "true"
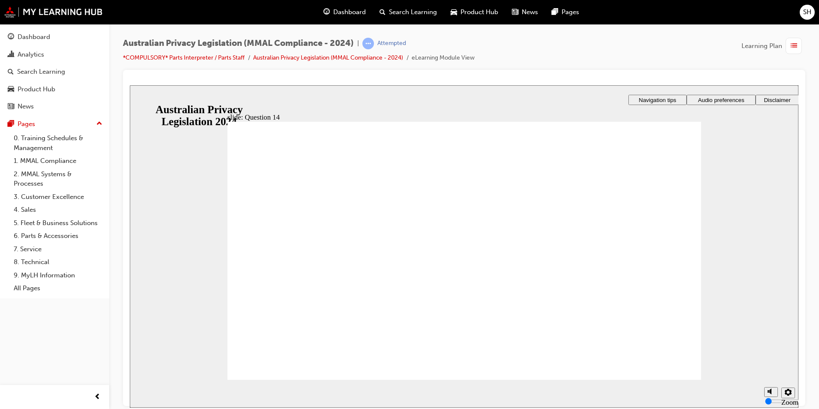
radio input "true"
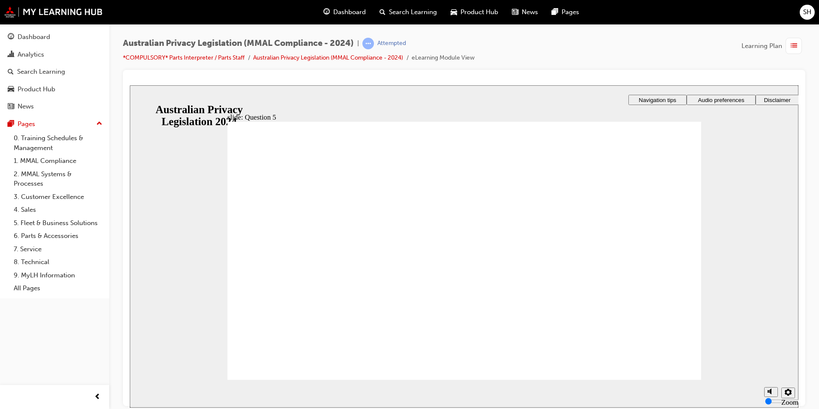
radio input "true"
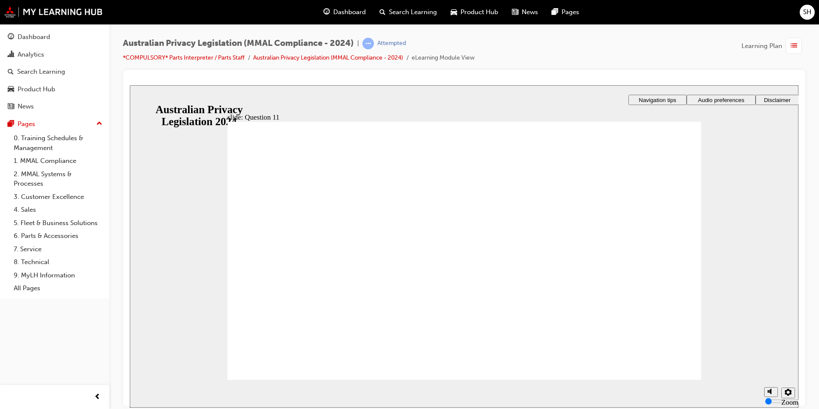
radio input "true"
drag, startPoint x: 286, startPoint y: 266, endPoint x: 289, endPoint y: 356, distance: 90.5
radio input "true"
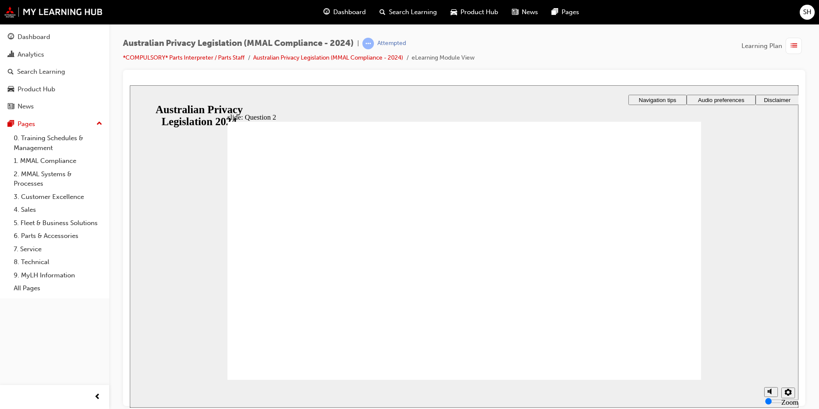
checkbox input "true"
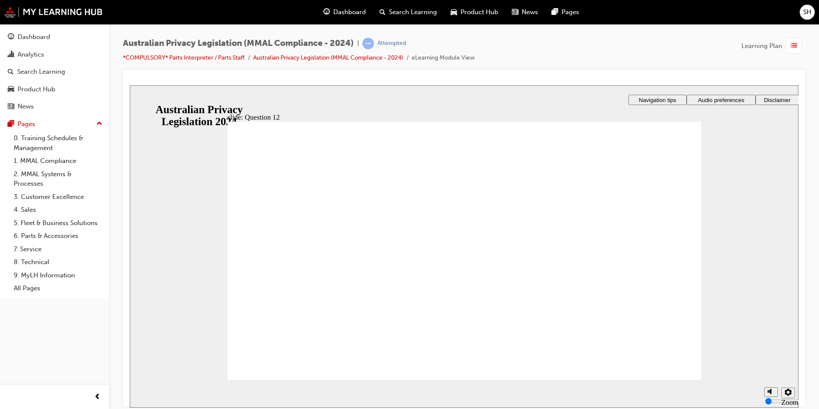
click at [546, 305] on div "restart icon 1 Sorry, you didn’t pass. Click Retry quiz to try again. Before yo…" at bounding box center [465, 254] width 474 height 266
checkbox input "true"
drag, startPoint x: 383, startPoint y: 222, endPoint x: 385, endPoint y: 292, distance: 69.5
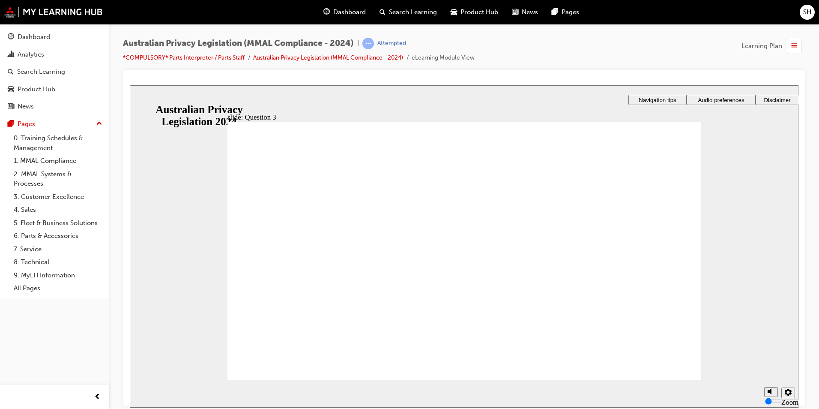
checkbox input "true"
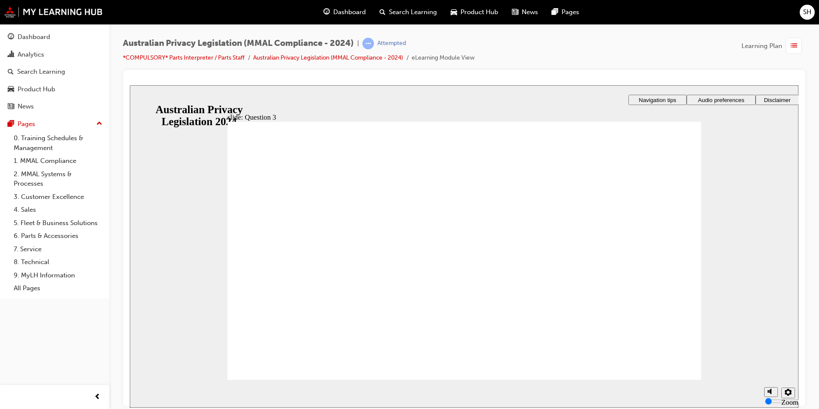
radio input "true"
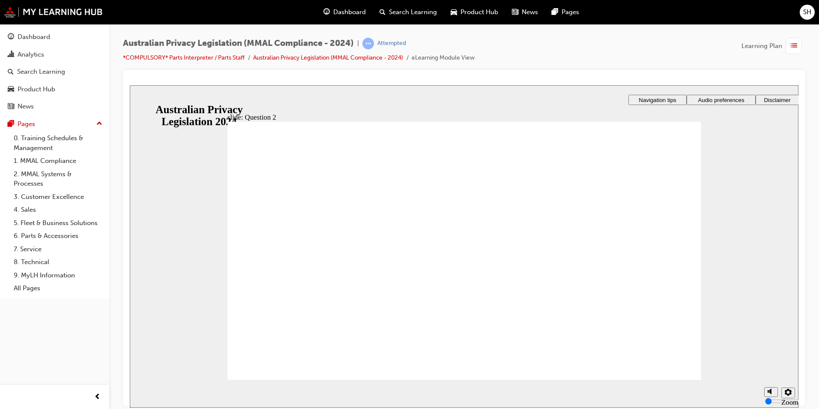
radio input "true"
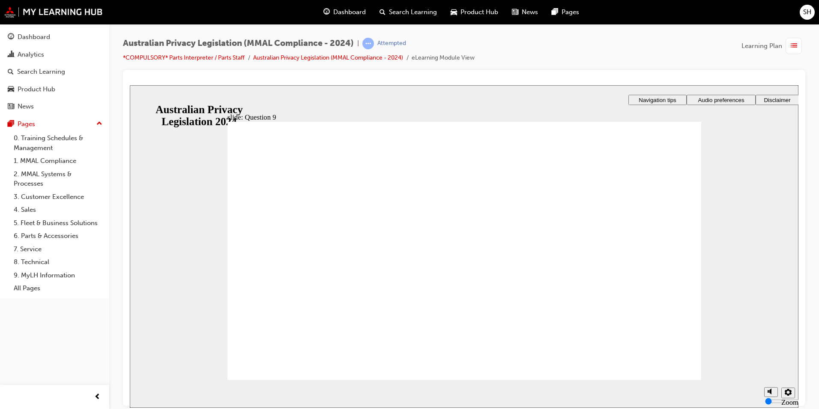
radio input "true"
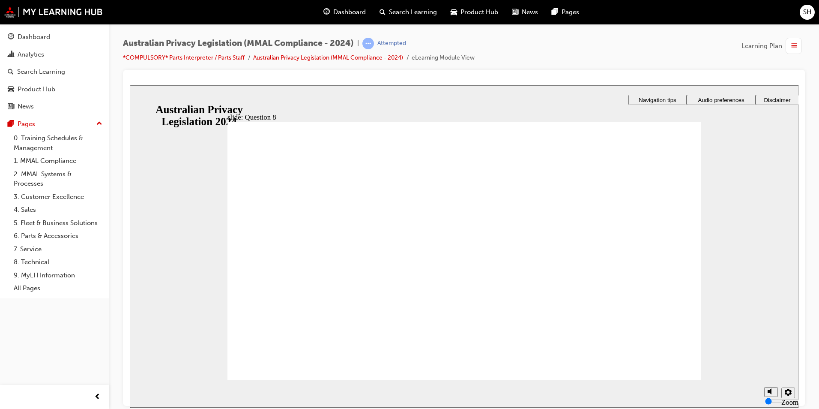
radio input "false"
radio input "true"
radio input "false"
radio input "true"
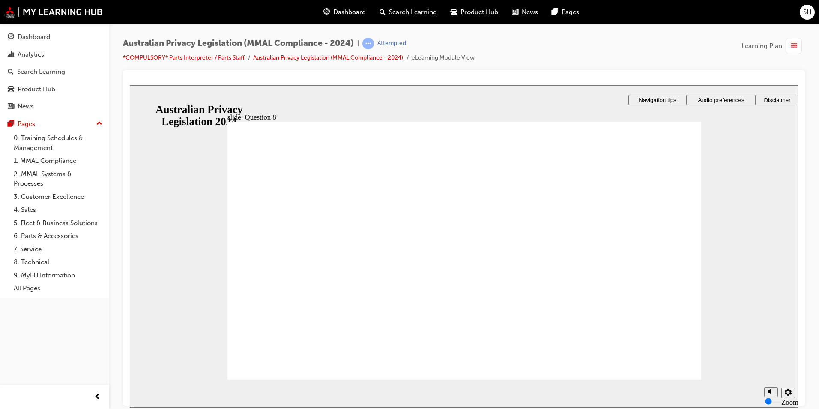
radio input "true"
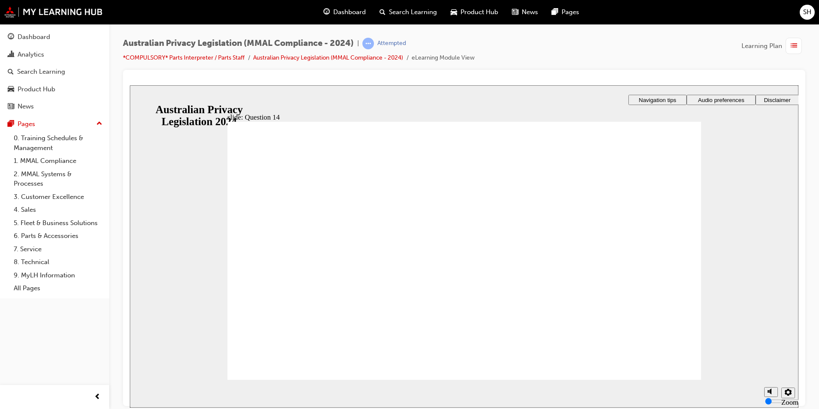
radio input "true"
drag, startPoint x: 291, startPoint y: 246, endPoint x: 290, endPoint y: 355, distance: 108.4
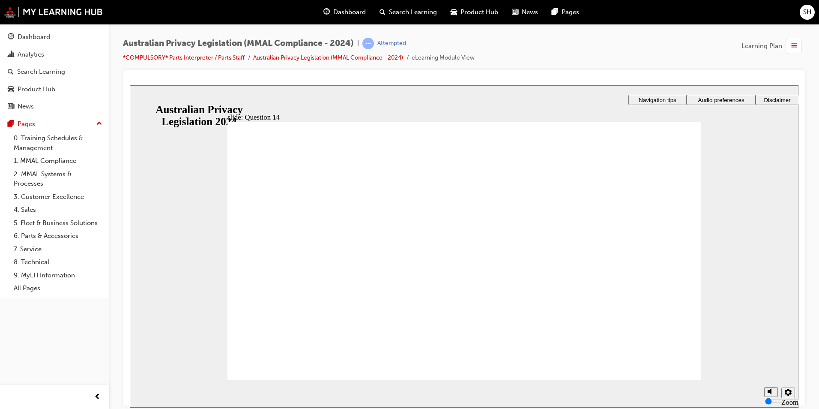
radio input "true"
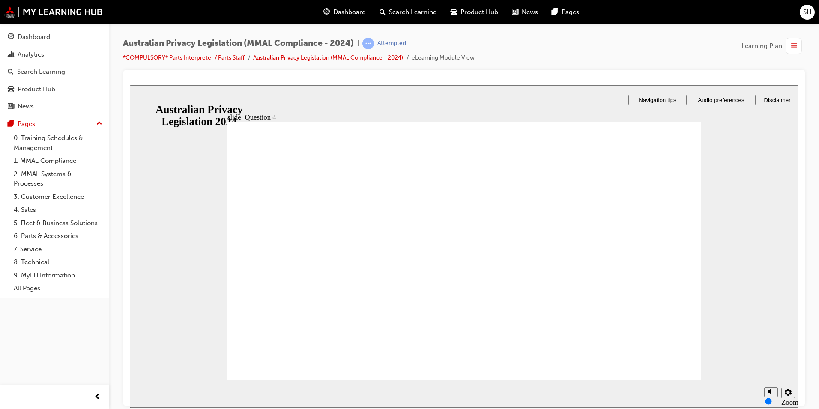
radio input "true"
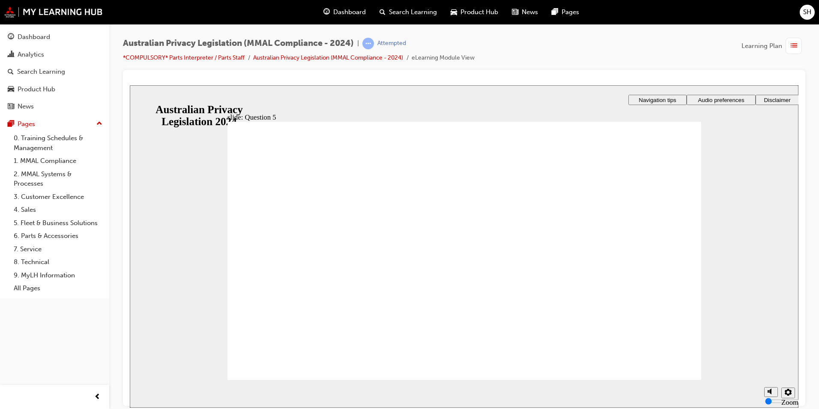
checkbox input "true"
radio input "true"
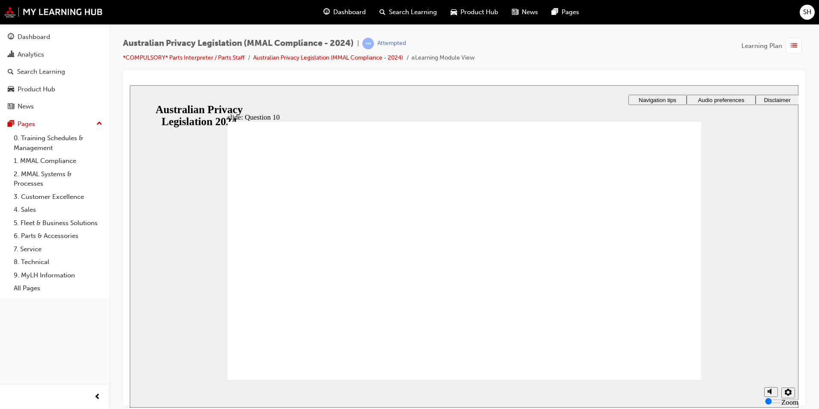
drag, startPoint x: 368, startPoint y: 214, endPoint x: 283, endPoint y: 361, distance: 169.3
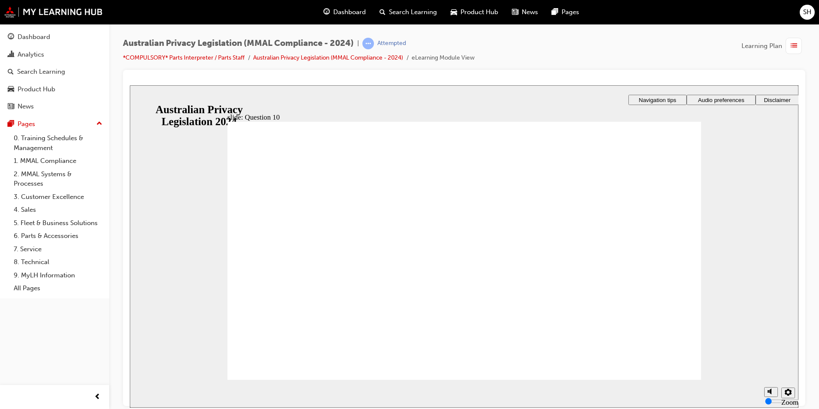
radio input "true"
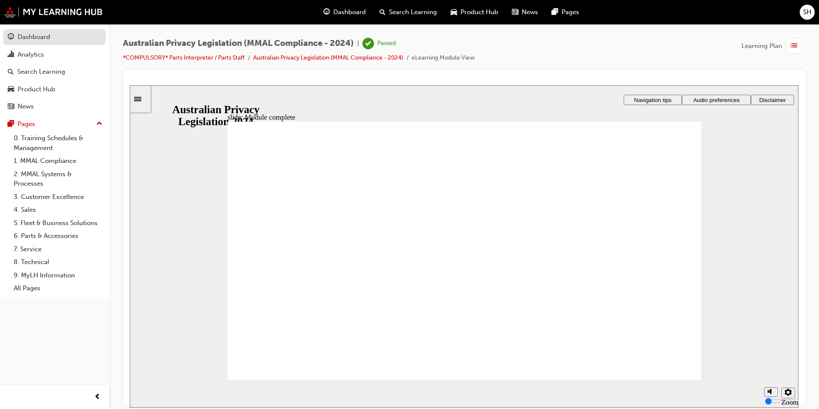
click at [43, 40] on div "Dashboard" at bounding box center [34, 37] width 33 height 10
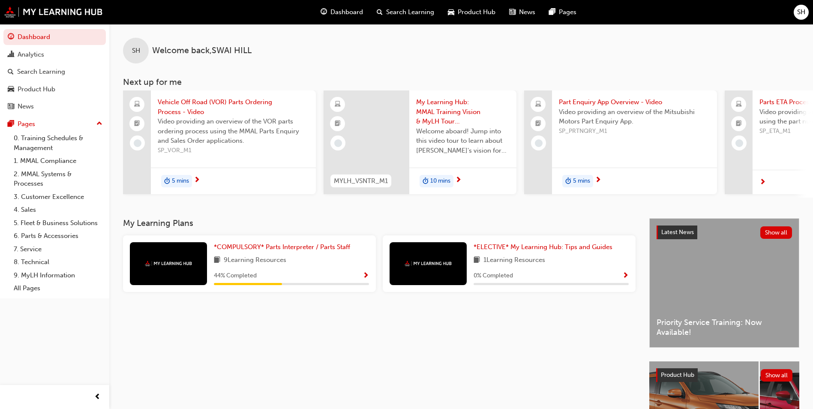
click at [293, 244] on div "*COMPULSORY* Parts Interpreter / Parts Staff 9 Learning Resources 44 % Completed" at bounding box center [249, 263] width 253 height 57
click at [294, 251] on span "*COMPULSORY* Parts Interpreter / Parts Staff" at bounding box center [282, 247] width 136 height 8
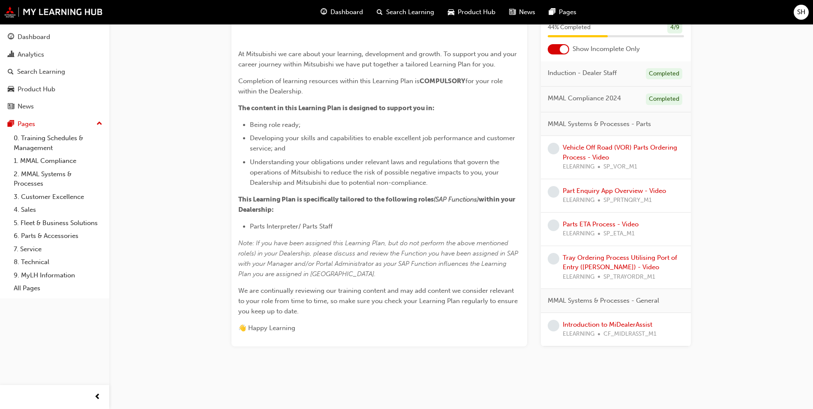
scroll to position [257, 0]
click at [586, 171] on div "Vehicle Off Road (VOR) Parts Ordering Process - Video ELEARNING SP_VOR_M1" at bounding box center [616, 157] width 150 height 43
click at [588, 161] on link "Vehicle Off Road (VOR) Parts Ordering Process - Video" at bounding box center [620, 153] width 114 height 18
